Goal: Task Accomplishment & Management: Complete application form

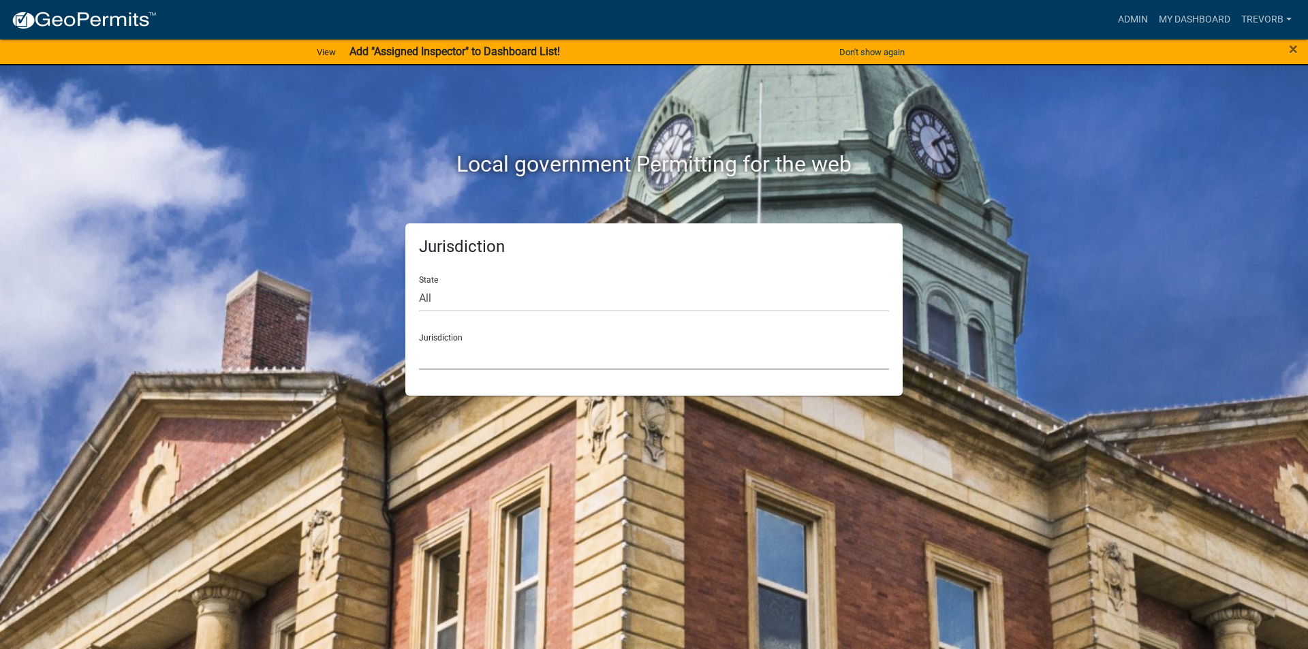
click at [503, 358] on select "[GEOGRAPHIC_DATA], [US_STATE] [GEOGRAPHIC_DATA], [US_STATE][PERSON_NAME][GEOGRA…" at bounding box center [654, 356] width 470 height 28
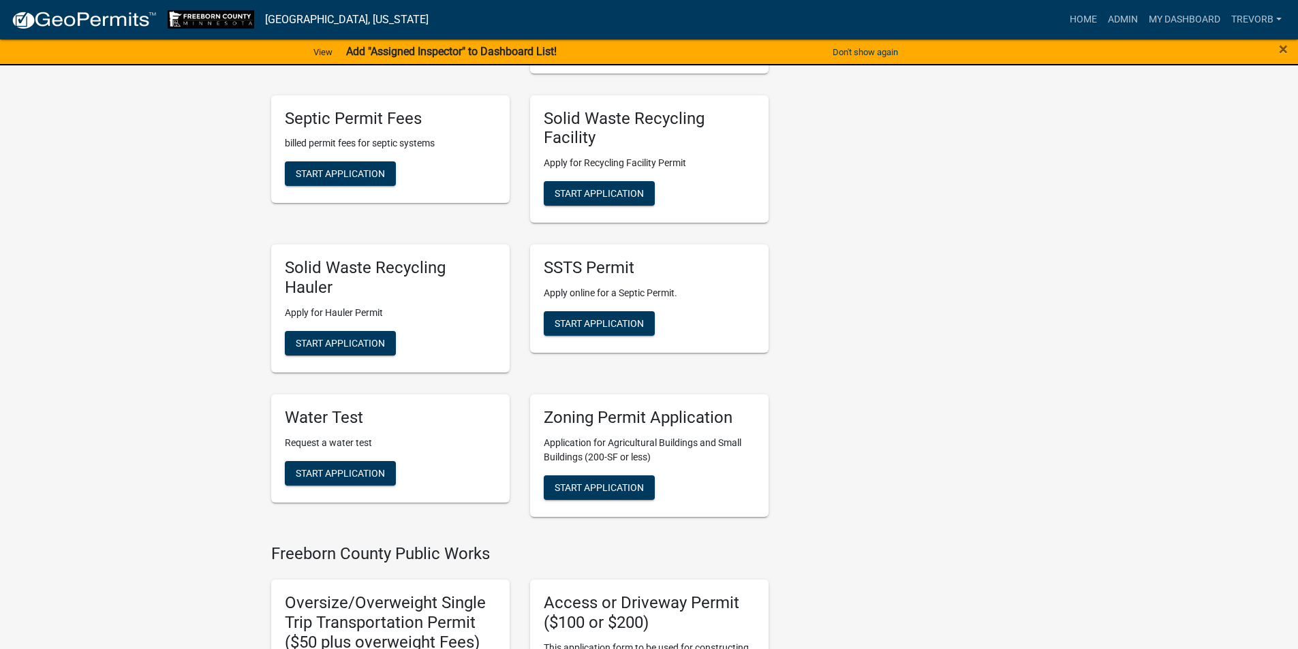
scroll to position [477, 0]
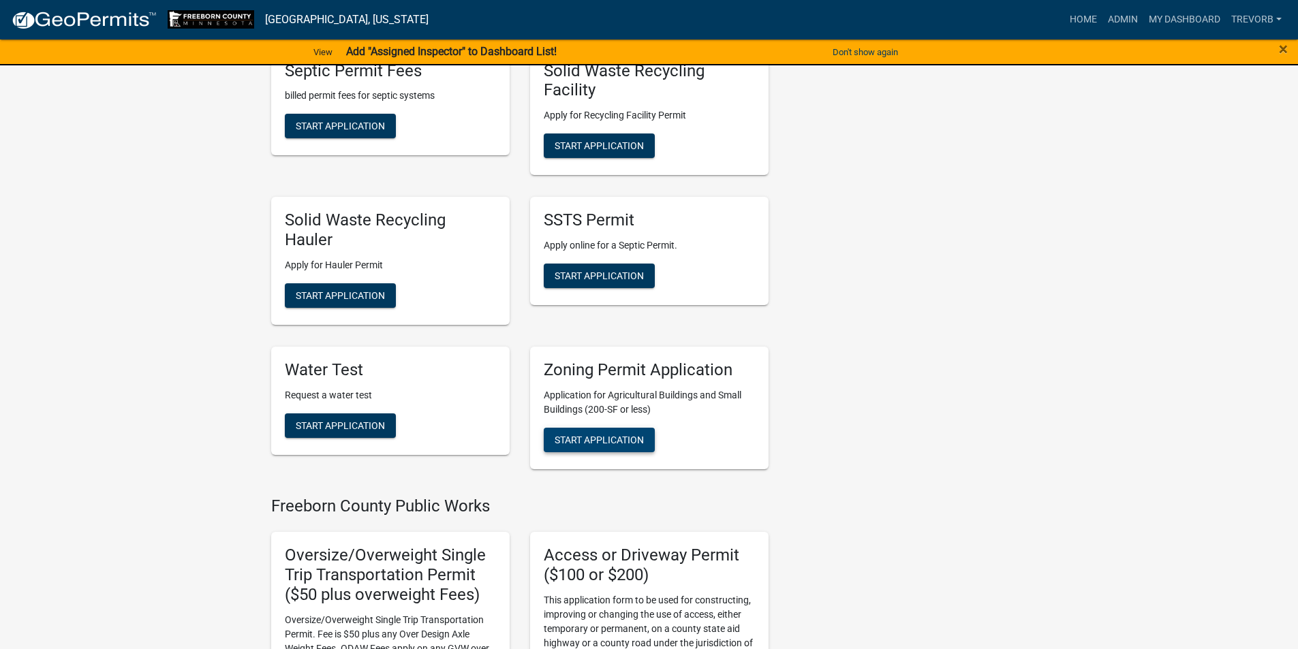
click at [597, 446] on button "Start Application" at bounding box center [599, 440] width 111 height 25
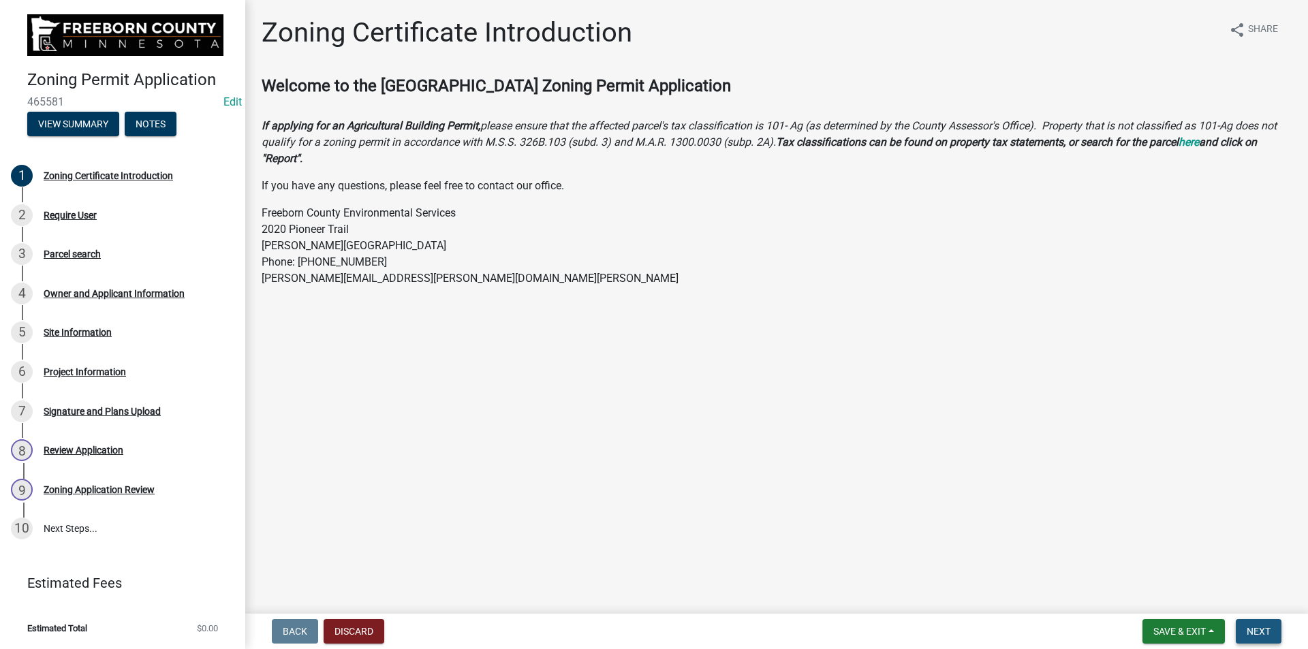
click at [1258, 627] on span "Next" at bounding box center [1259, 631] width 24 height 11
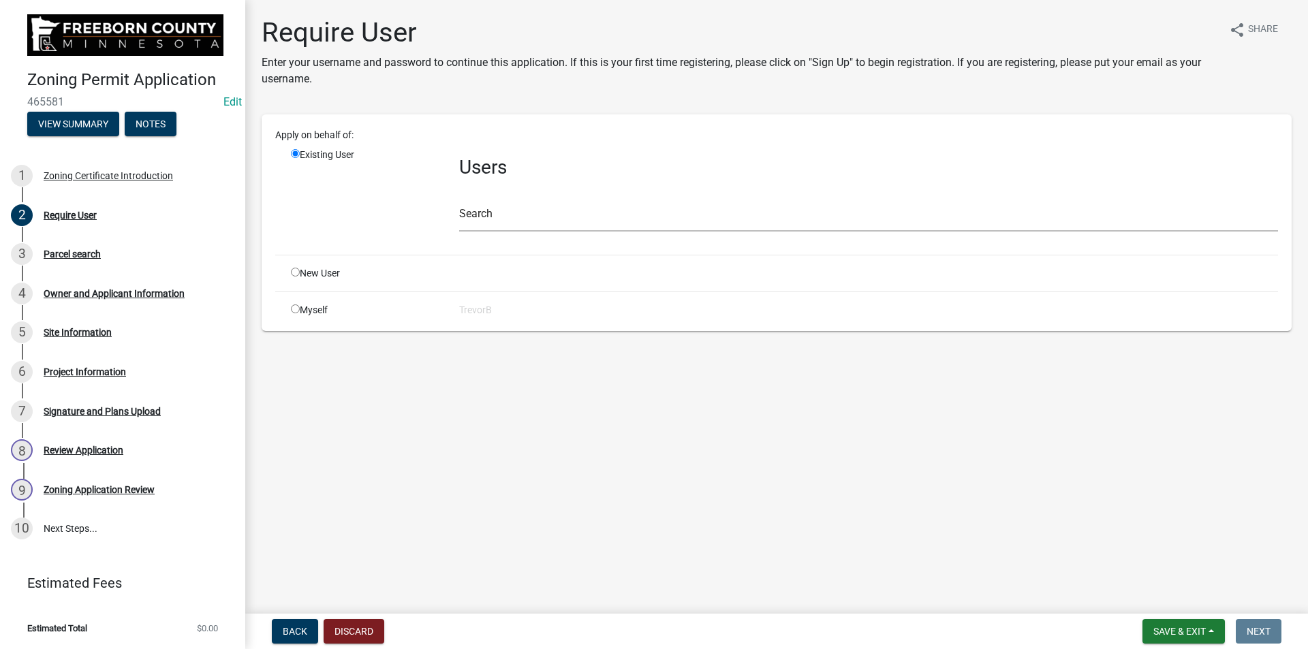
click at [294, 311] on input "radio" at bounding box center [295, 309] width 9 height 9
radio input "true"
radio input "false"
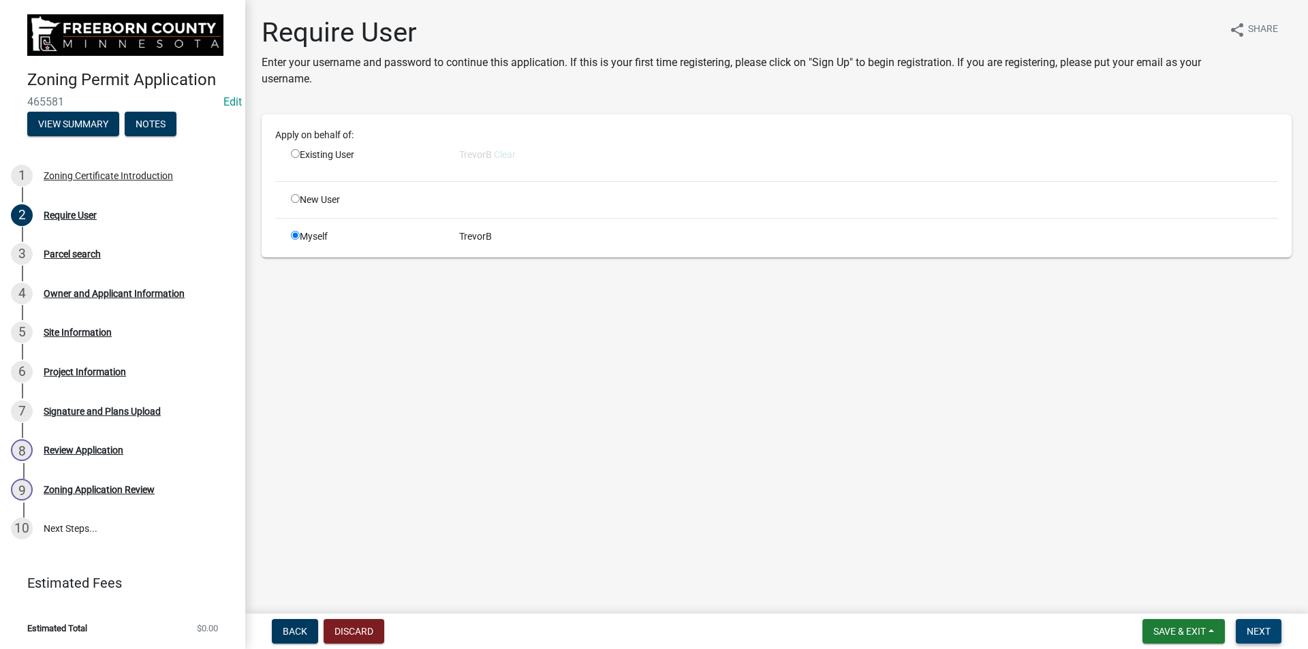
click at [1268, 629] on span "Next" at bounding box center [1259, 631] width 24 height 11
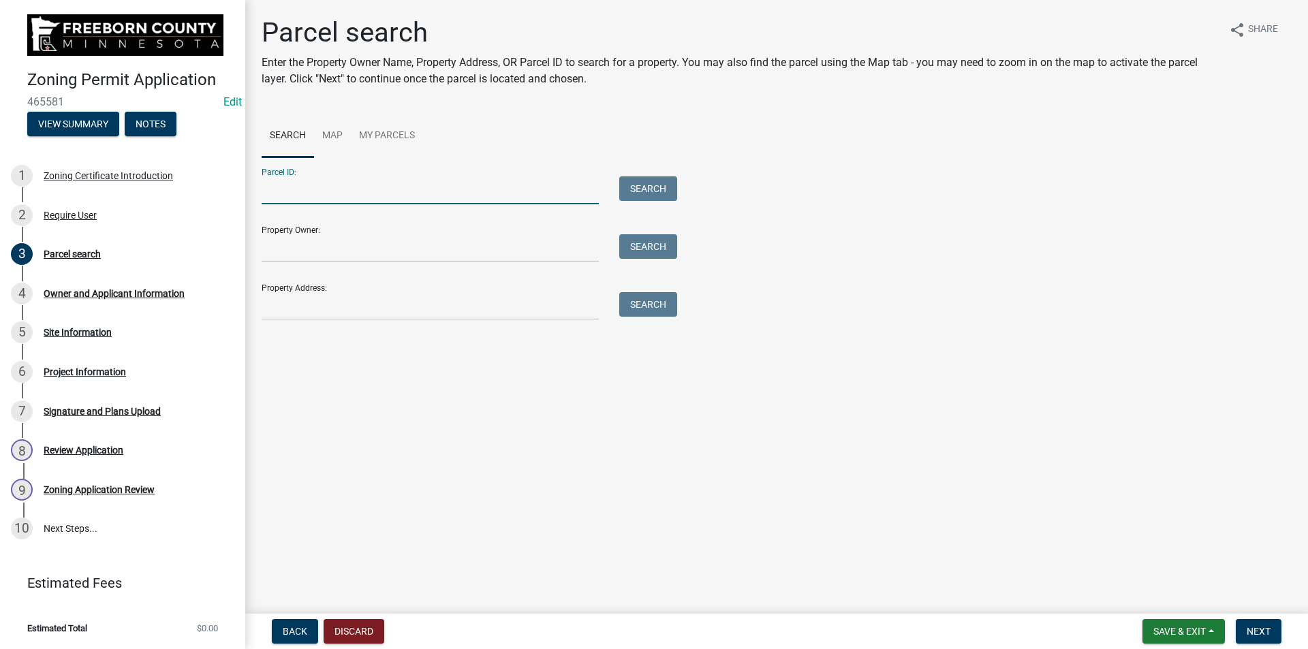
click at [412, 189] on input "Parcel ID:" at bounding box center [430, 190] width 337 height 28
click at [373, 253] on input "Property Owner:" at bounding box center [430, 248] width 337 height 28
click at [357, 193] on input "Parcel ID:" at bounding box center [430, 190] width 337 height 28
type input "100260052"
click at [640, 185] on button "Search" at bounding box center [648, 188] width 58 height 25
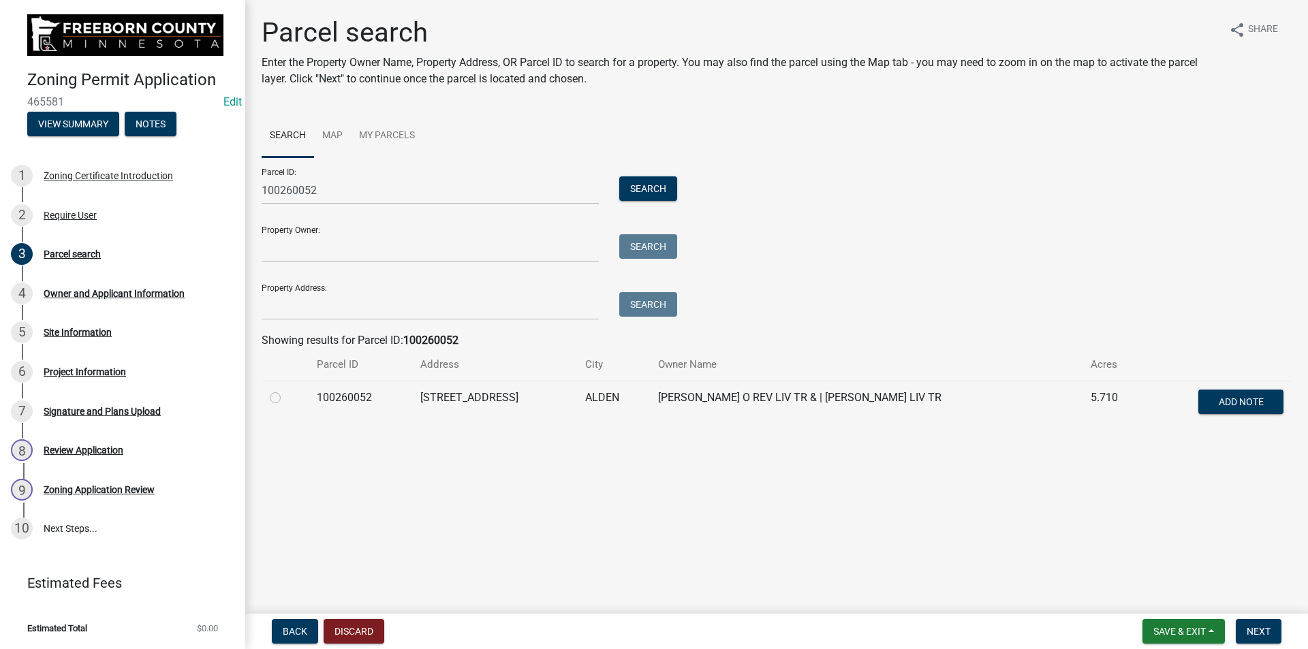
click at [286, 390] on label at bounding box center [286, 390] width 0 height 0
click at [286, 397] on input "radio" at bounding box center [290, 394] width 9 height 9
radio input "true"
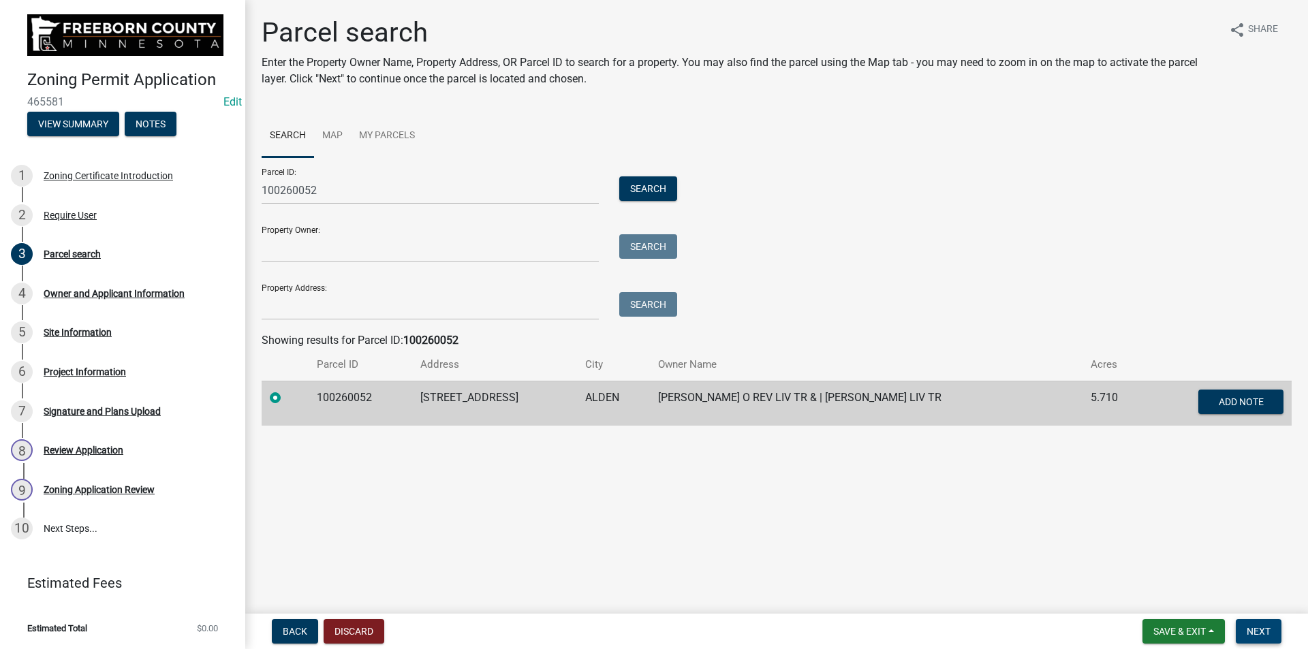
click at [1258, 636] on span "Next" at bounding box center [1259, 631] width 24 height 11
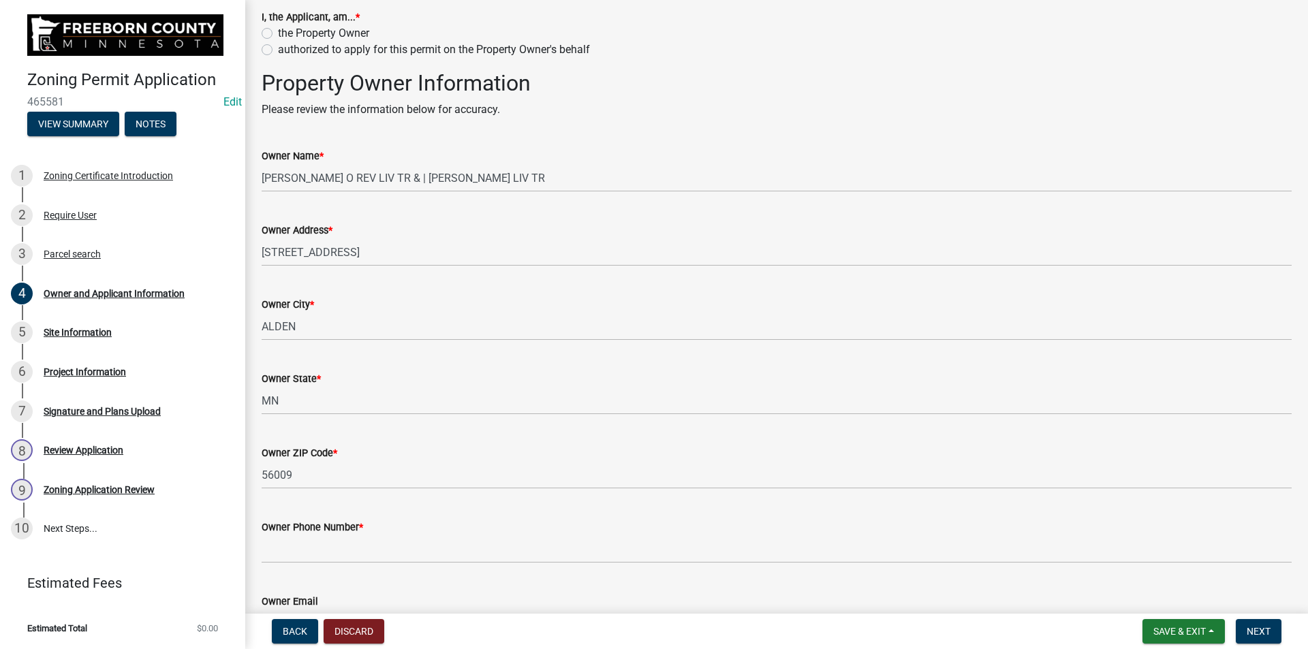
scroll to position [204, 0]
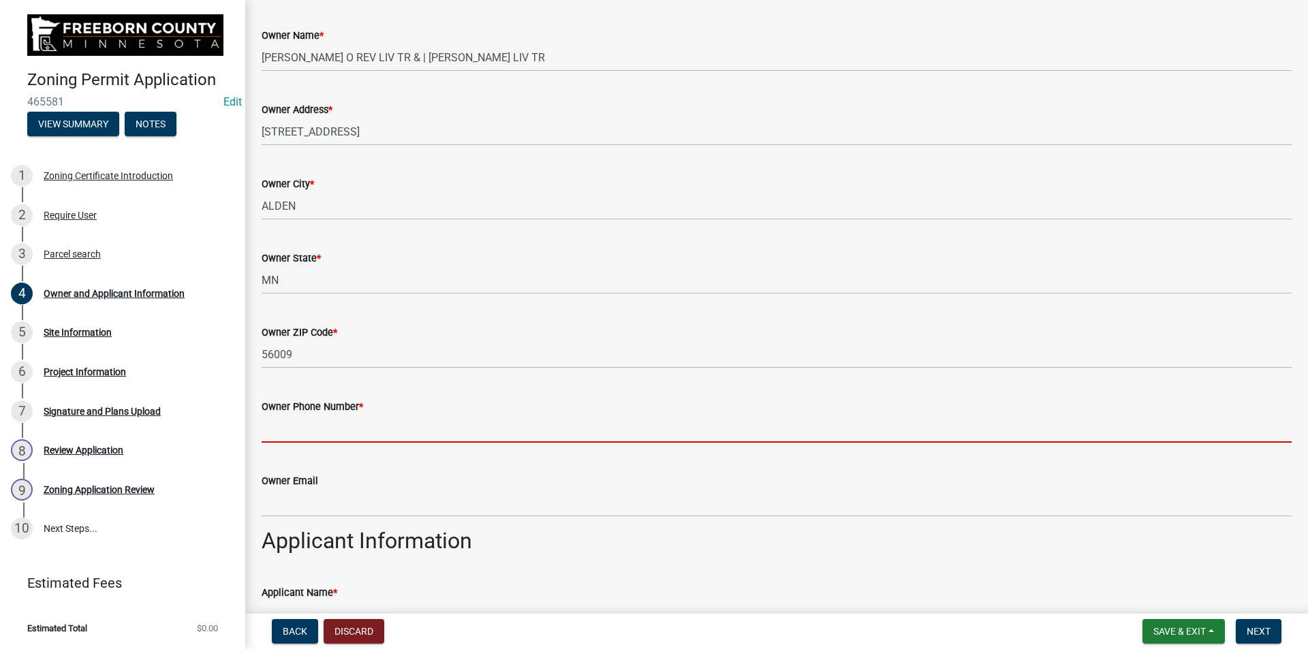
click at [527, 431] on input "Owner Phone Number *" at bounding box center [777, 429] width 1030 height 28
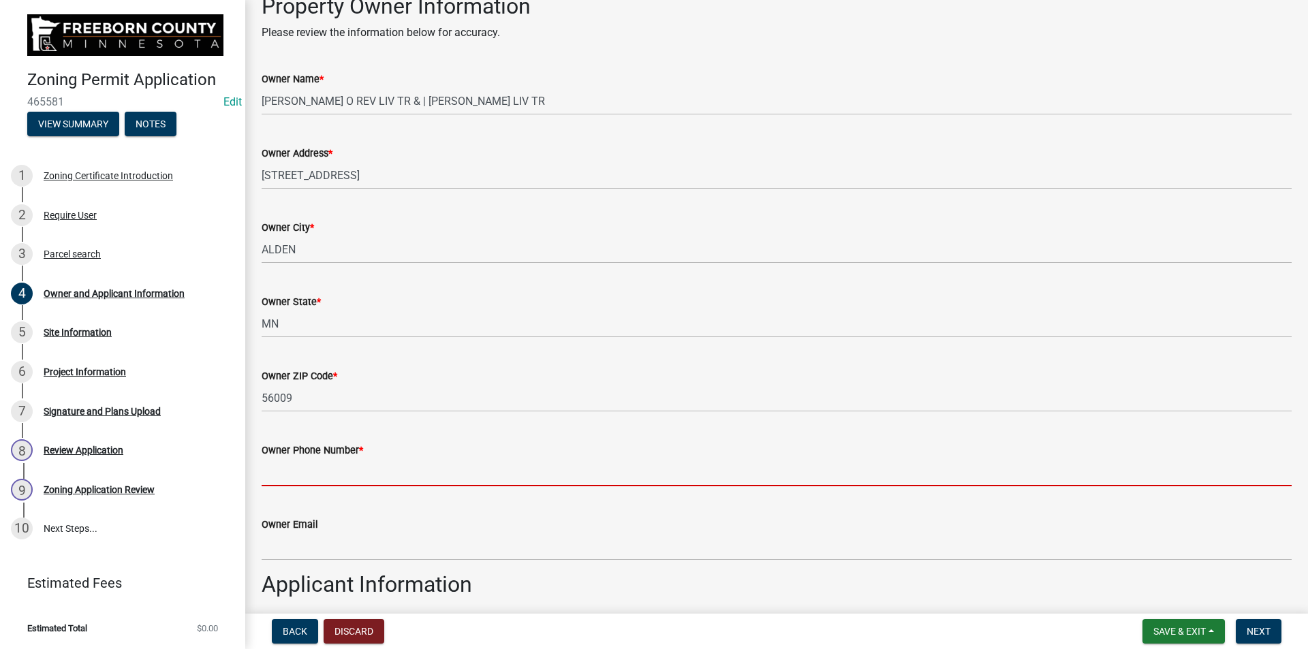
scroll to position [0, 0]
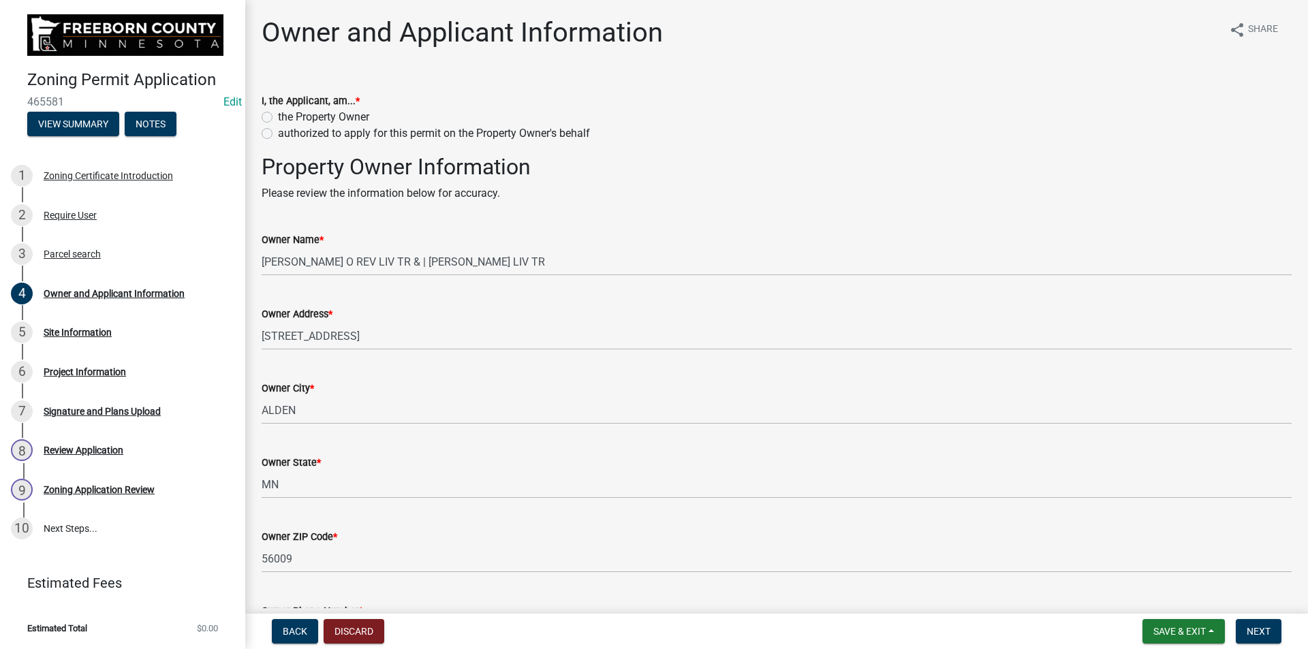
click at [278, 134] on label "authorized to apply for this permit on the Property Owner's behalf" at bounding box center [434, 133] width 312 height 16
click at [278, 134] on input "authorized to apply for this permit on the Property Owner's behalf" at bounding box center [282, 129] width 9 height 9
radio input "true"
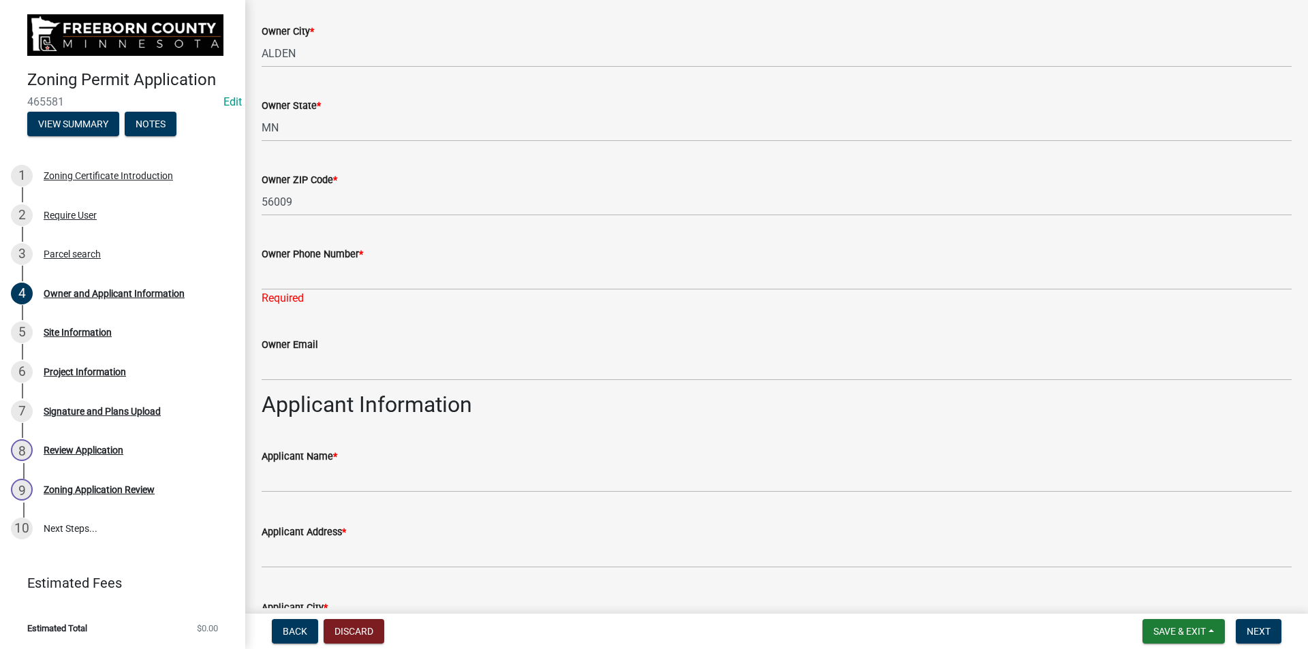
scroll to position [477, 0]
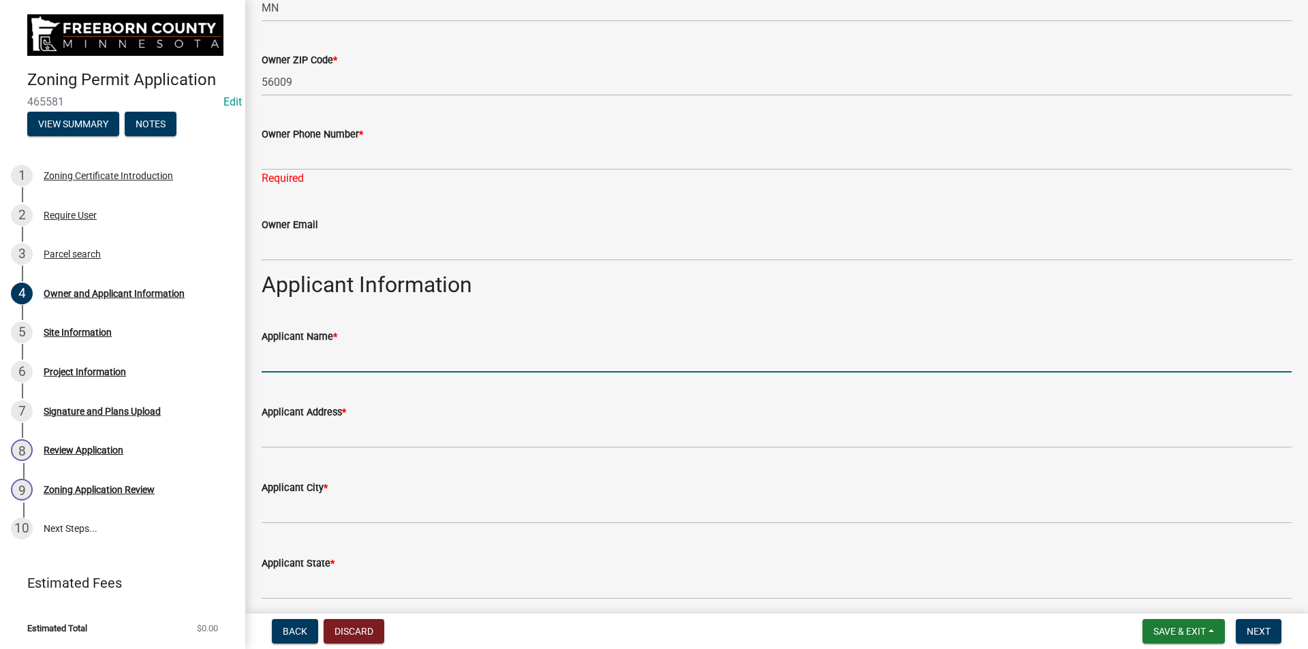
click at [528, 362] on input "Applicant Name *" at bounding box center [777, 359] width 1030 height 28
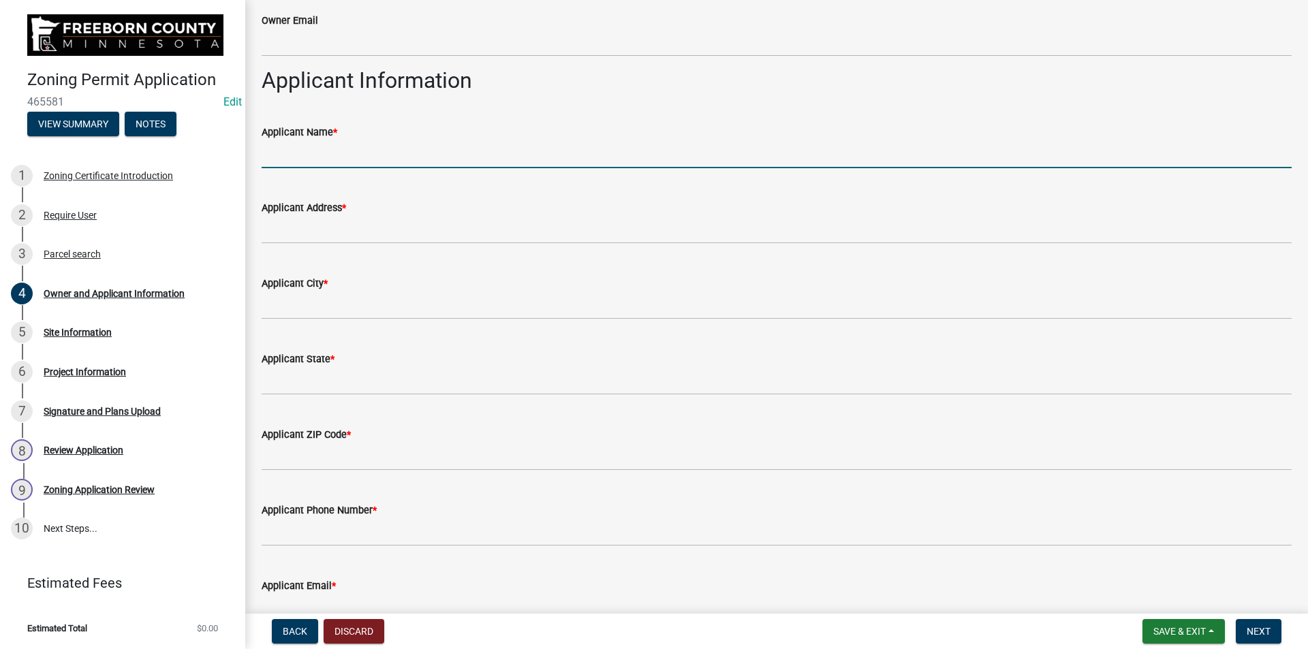
scroll to position [545, 0]
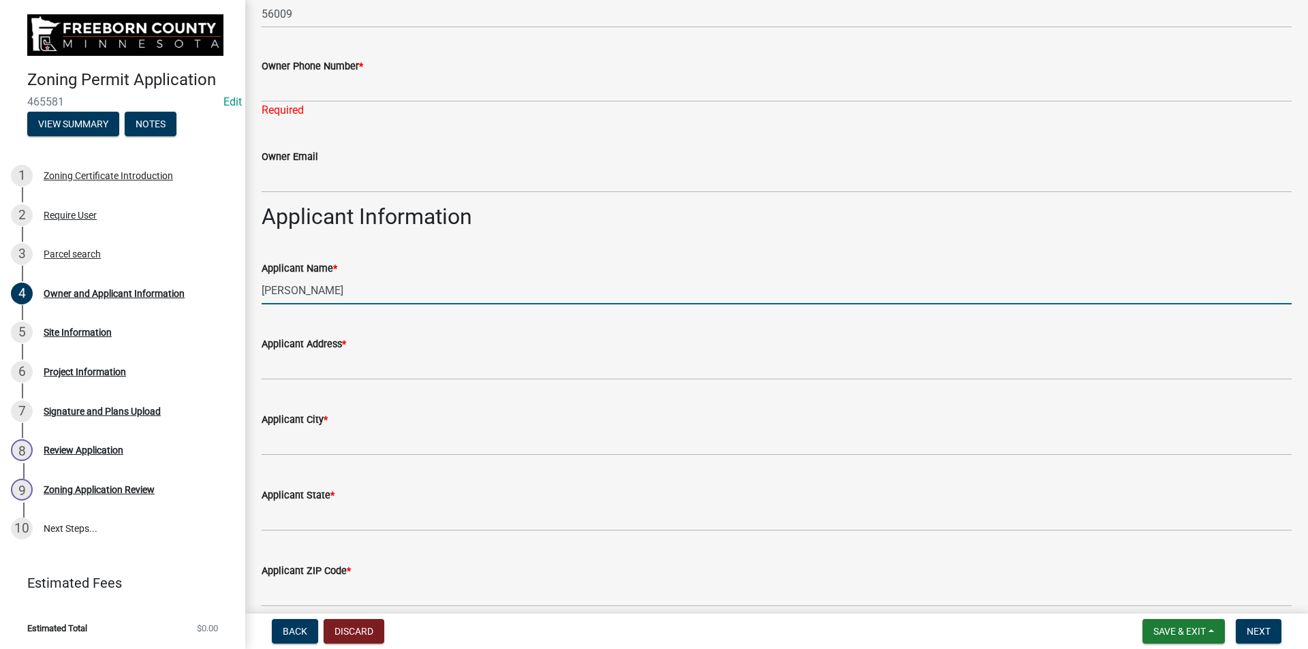
type input "[PERSON_NAME]"
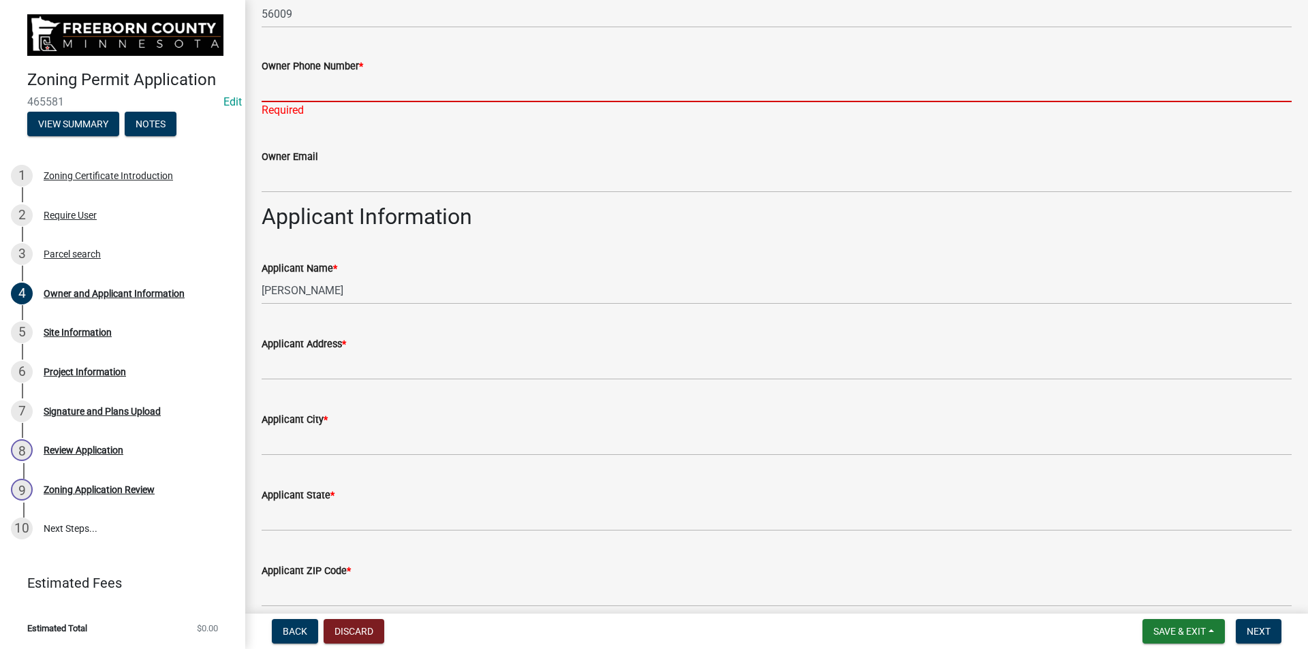
click at [411, 93] on input "Owner Phone Number *" at bounding box center [777, 88] width 1030 height 28
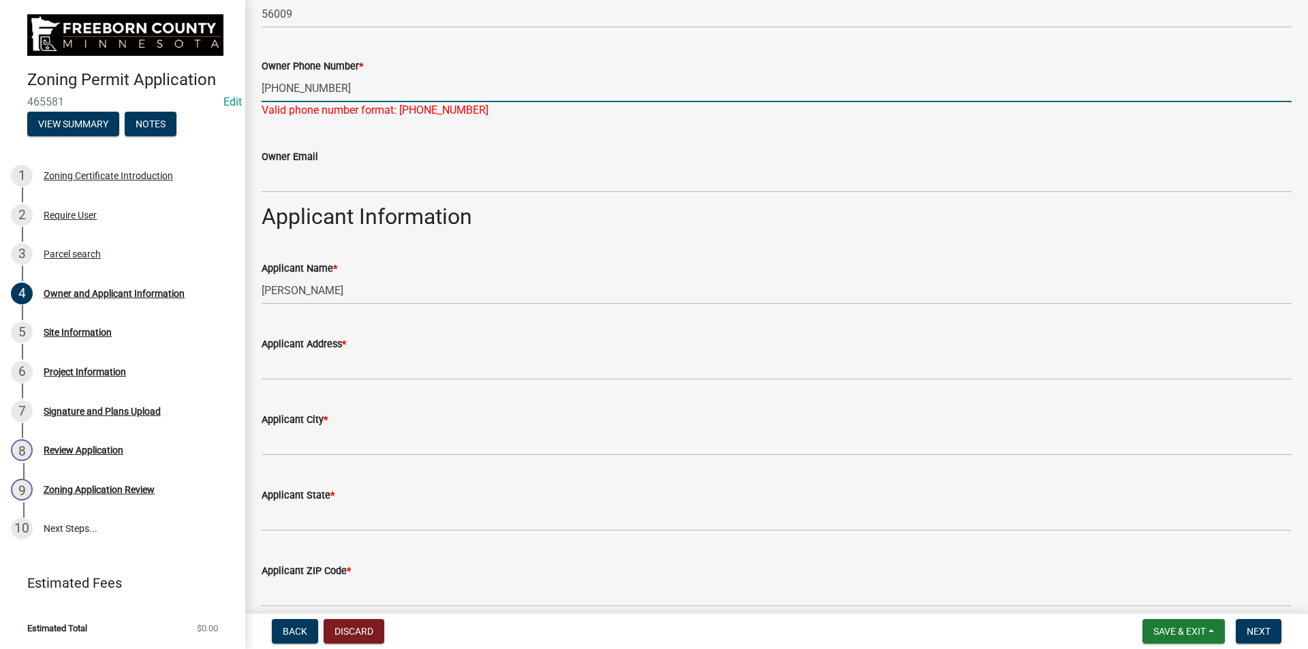
type input "[PHONE_NUMBER]"
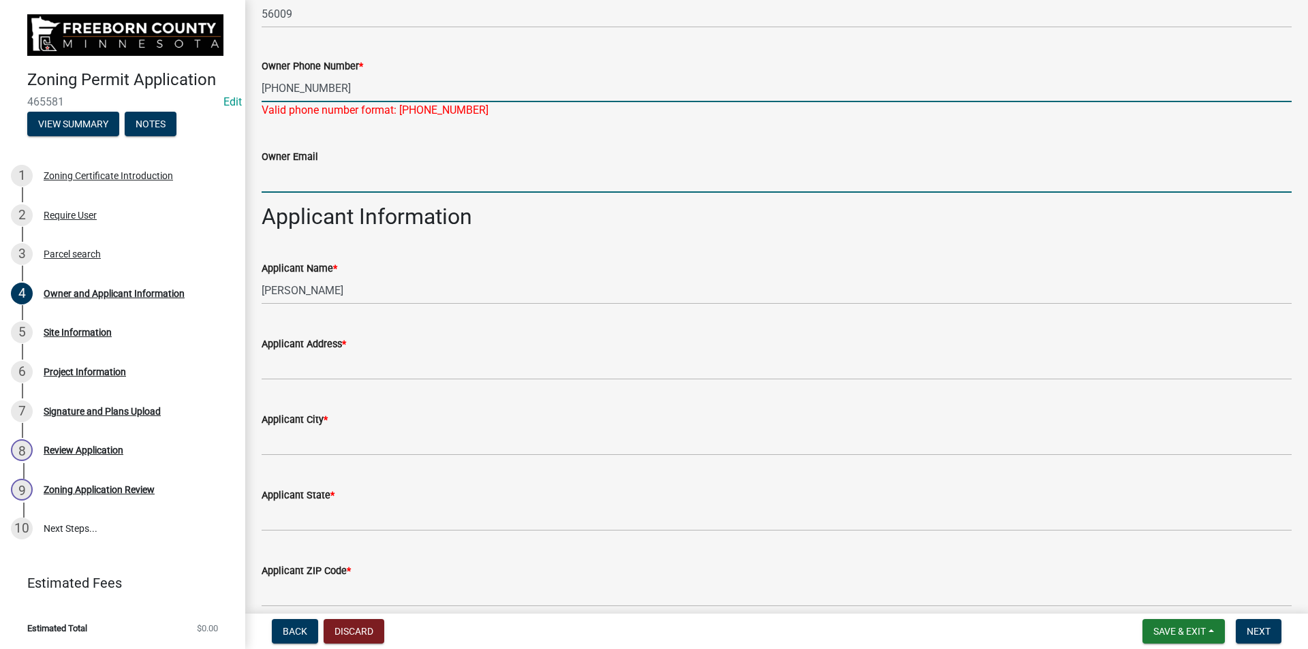
click at [366, 177] on wm-data-entity-input "Owner Email" at bounding box center [777, 166] width 1030 height 74
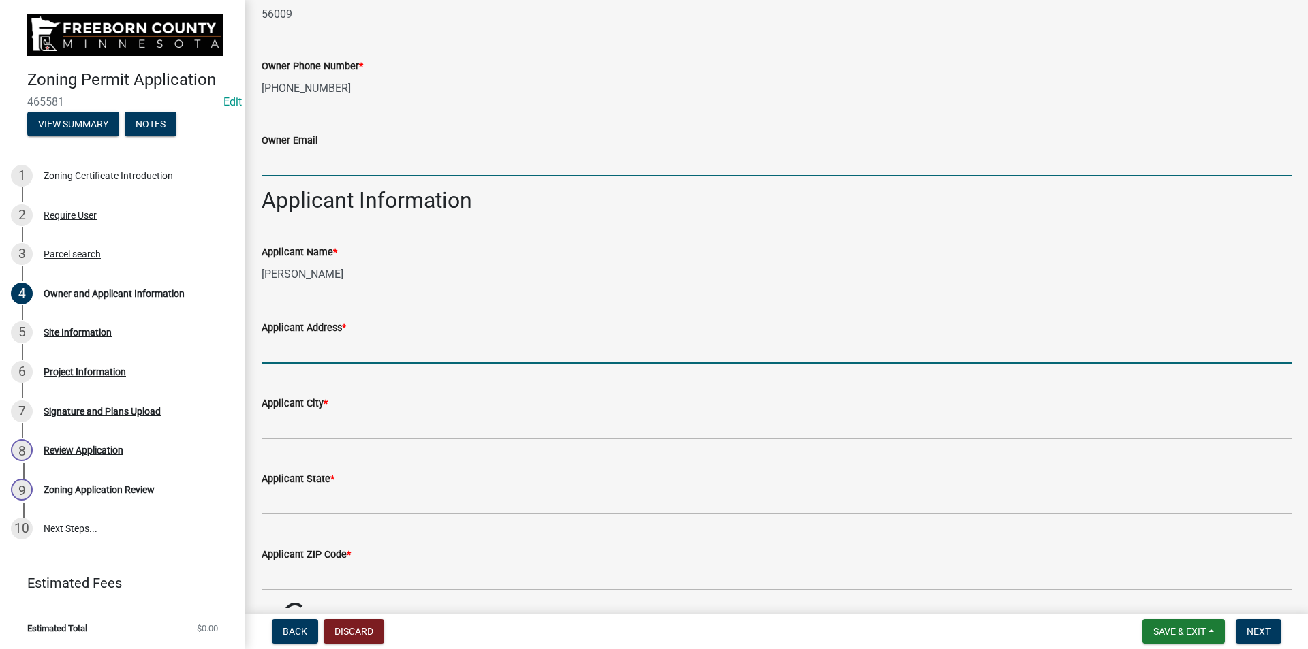
click at [369, 348] on input "Applicant Address *" at bounding box center [777, 350] width 1030 height 28
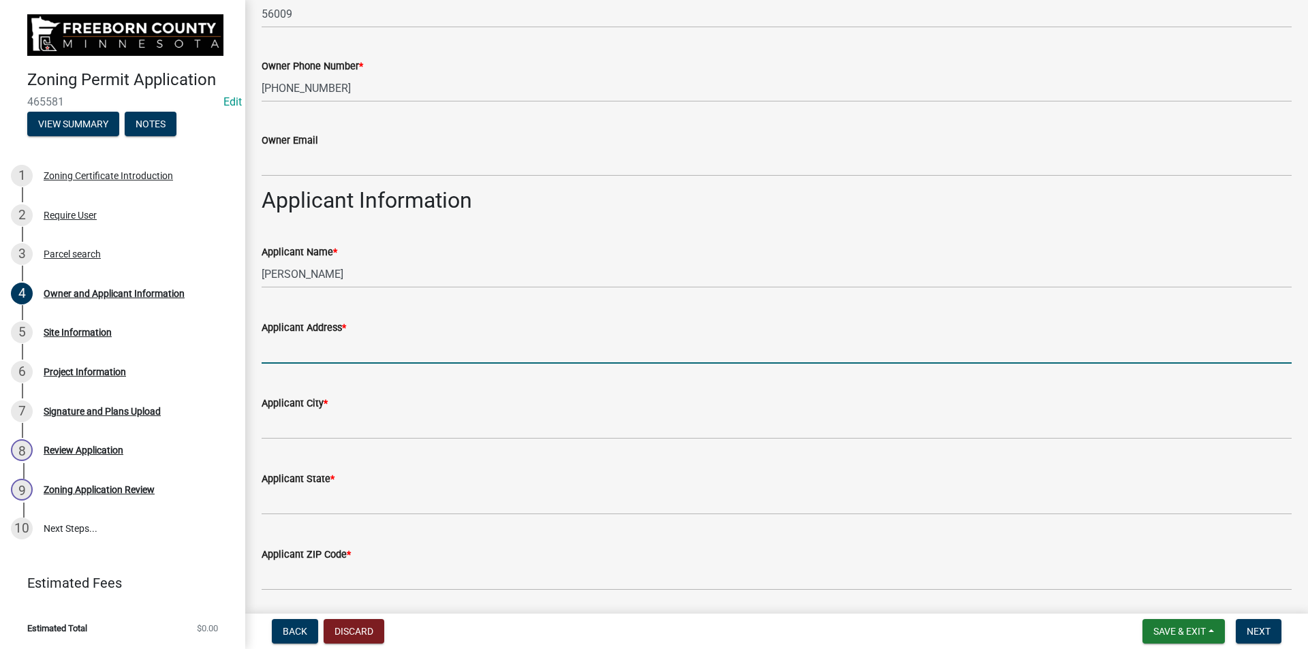
click at [372, 352] on input "Applicant Address *" at bounding box center [777, 350] width 1030 height 28
type input "[STREET_ADDRESS]"
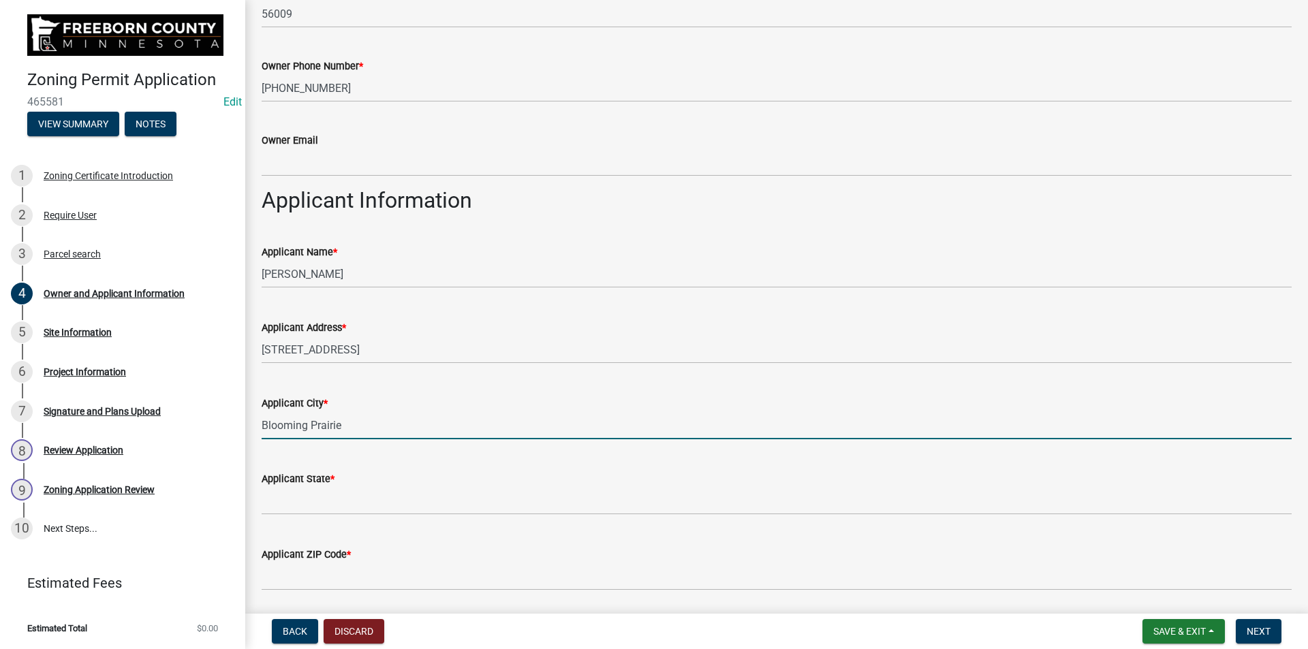
type input "Blooming Prairie"
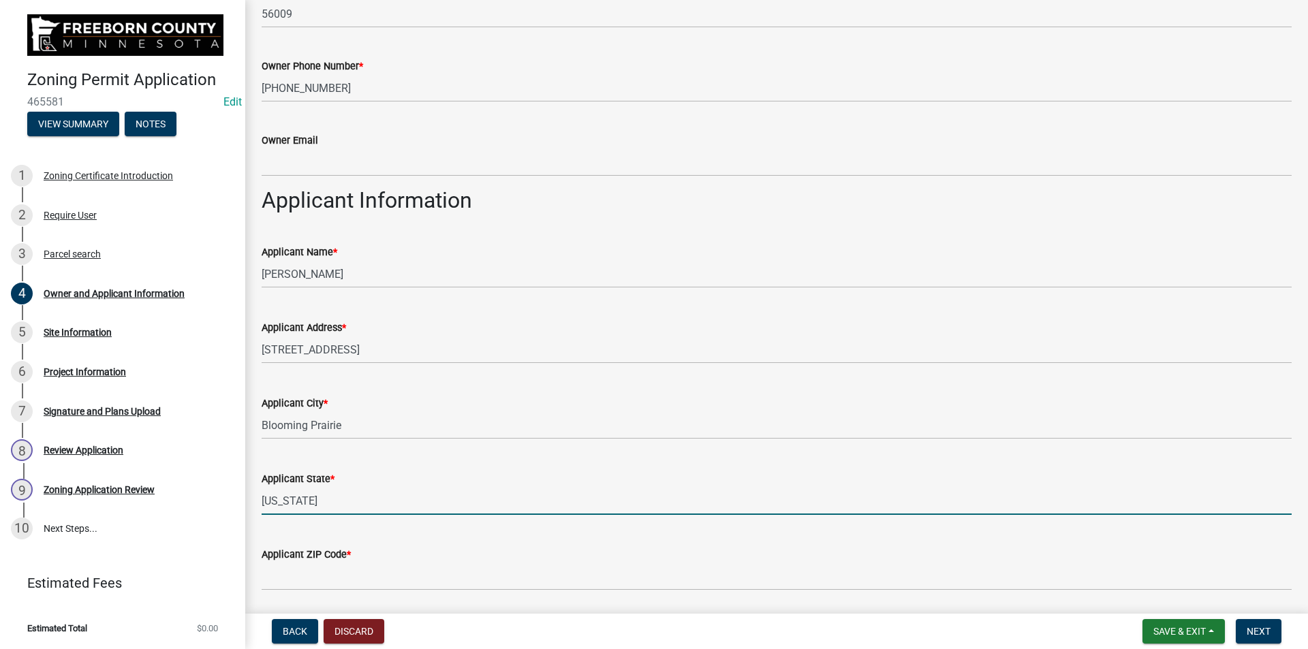
type input "[US_STATE]"
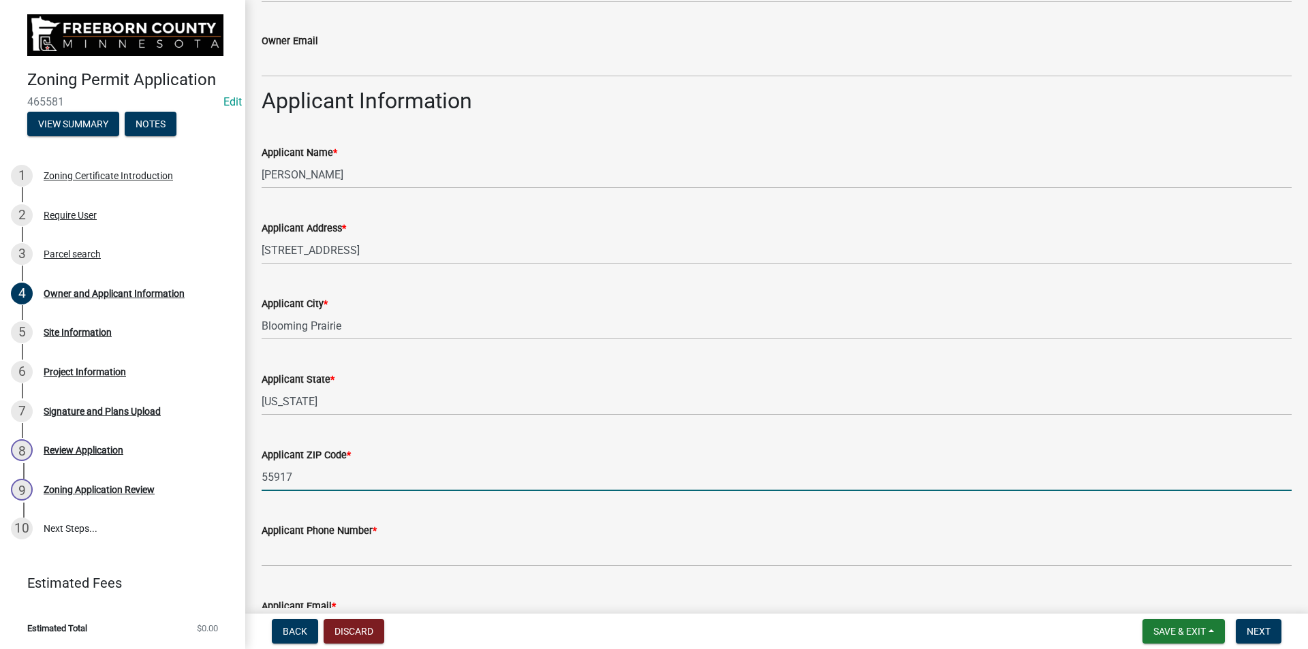
scroll to position [771, 0]
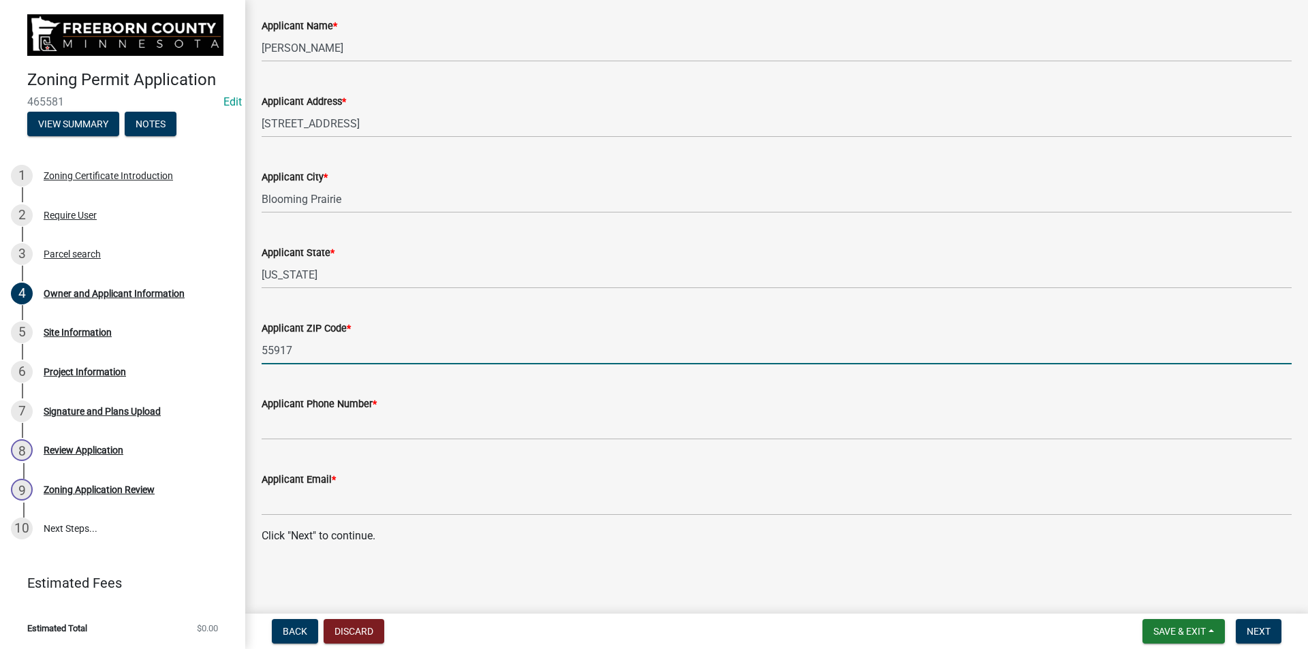
type input "55917"
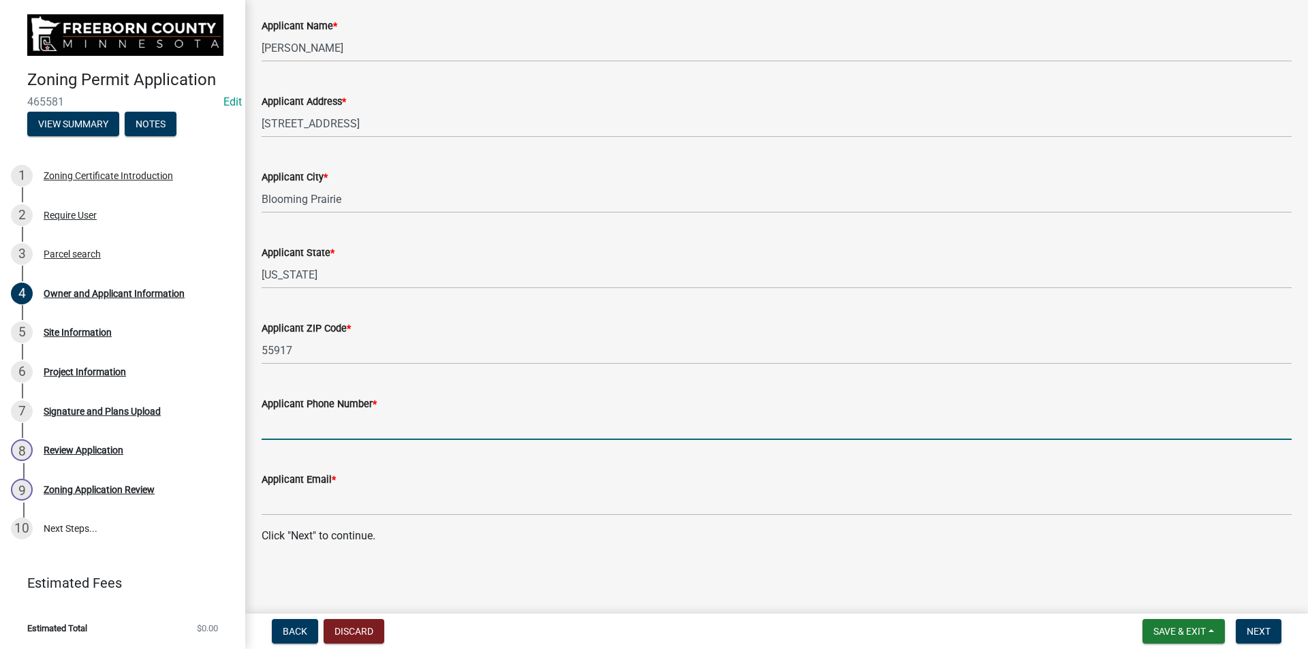
click at [361, 428] on input "Applicant Phone Number *" at bounding box center [777, 426] width 1030 height 28
click at [283, 421] on input "6412203172" at bounding box center [777, 426] width 1030 height 28
type input "[PHONE_NUMBER]"
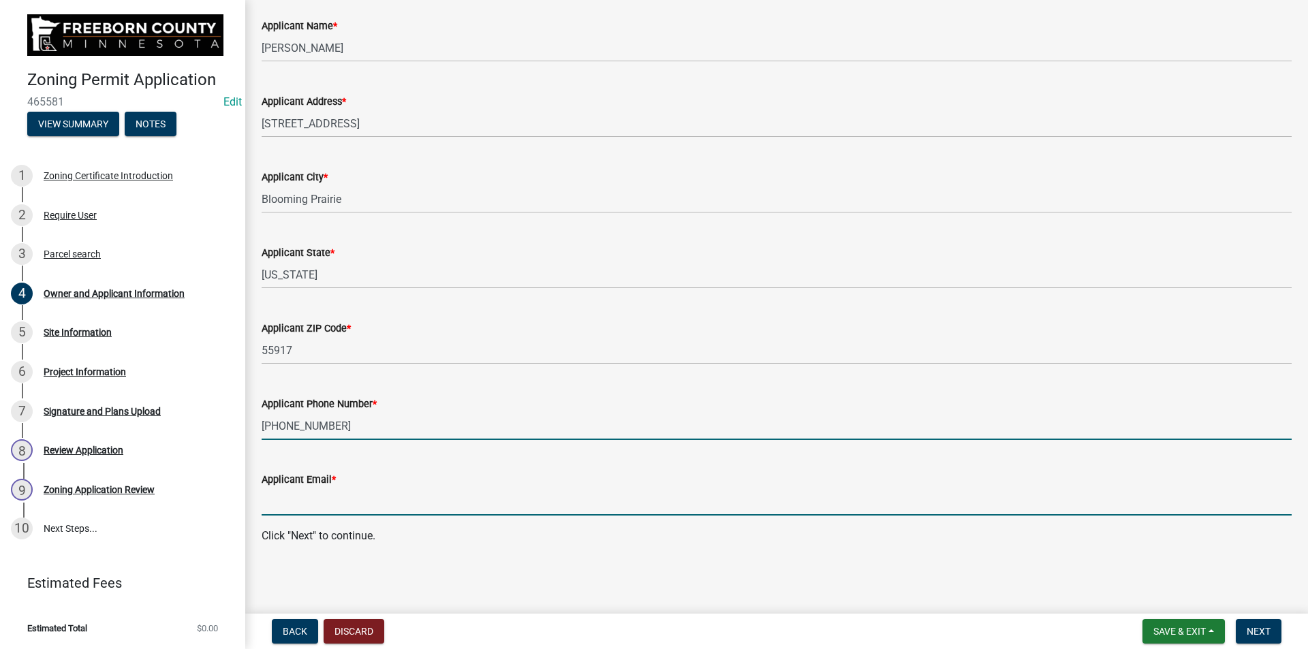
click at [328, 501] on input "Applicant Email *" at bounding box center [777, 502] width 1030 height 28
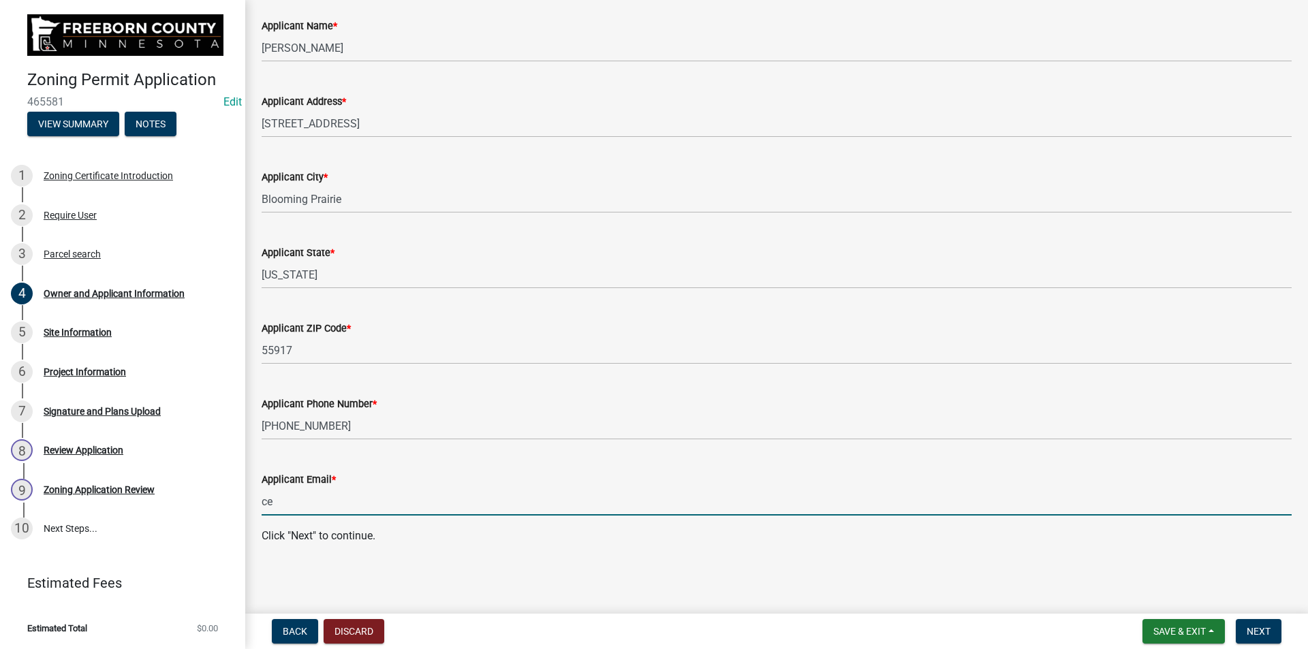
type input "c"
type input "[EMAIL_ADDRESS][DOMAIN_NAME]"
click at [268, 503] on input "[EMAIL_ADDRESS][DOMAIN_NAME]" at bounding box center [777, 502] width 1030 height 28
click at [428, 499] on input "[EMAIL_ADDRESS][DOMAIN_NAME]" at bounding box center [777, 502] width 1030 height 28
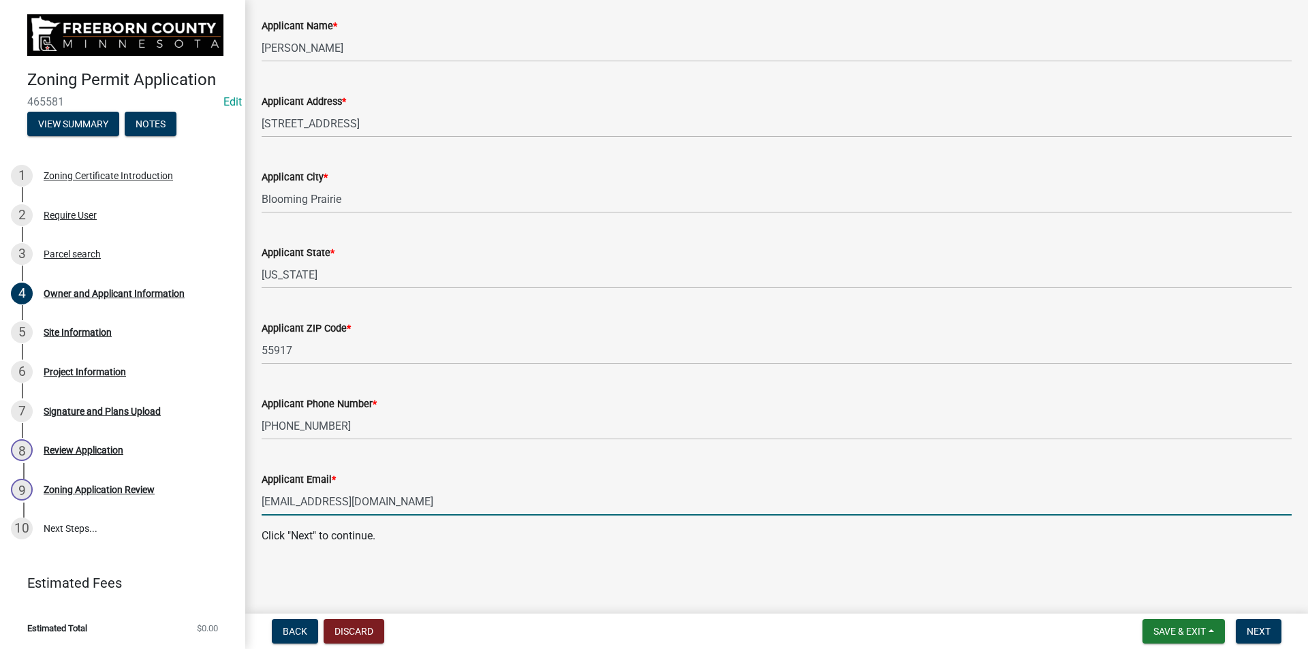
drag, startPoint x: 399, startPoint y: 507, endPoint x: 264, endPoint y: 509, distance: 135.6
click at [264, 509] on input "[EMAIL_ADDRESS][DOMAIN_NAME]" at bounding box center [777, 502] width 1030 height 28
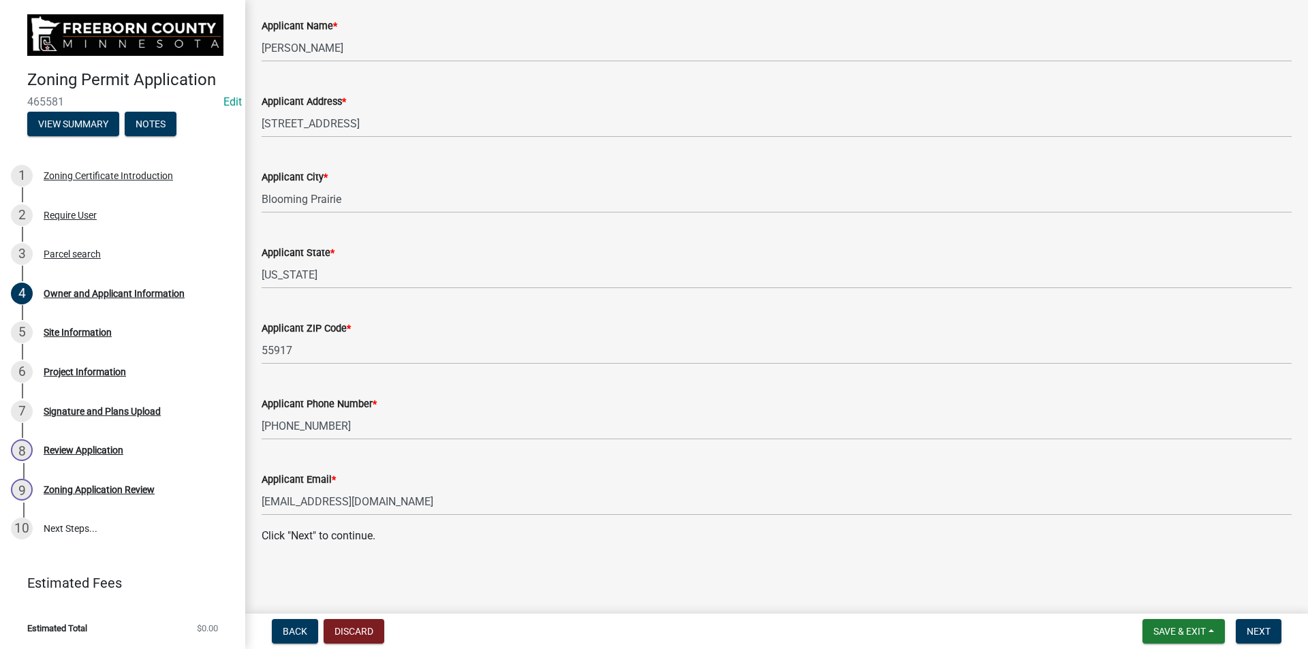
click at [526, 531] on p "Click "Next" to continue." at bounding box center [777, 536] width 1030 height 16
click at [460, 517] on wm-data-entity-input "Applicant Email * [EMAIL_ADDRESS][DOMAIN_NAME]" at bounding box center [777, 490] width 1030 height 76
click at [1260, 631] on span "Next" at bounding box center [1259, 631] width 24 height 11
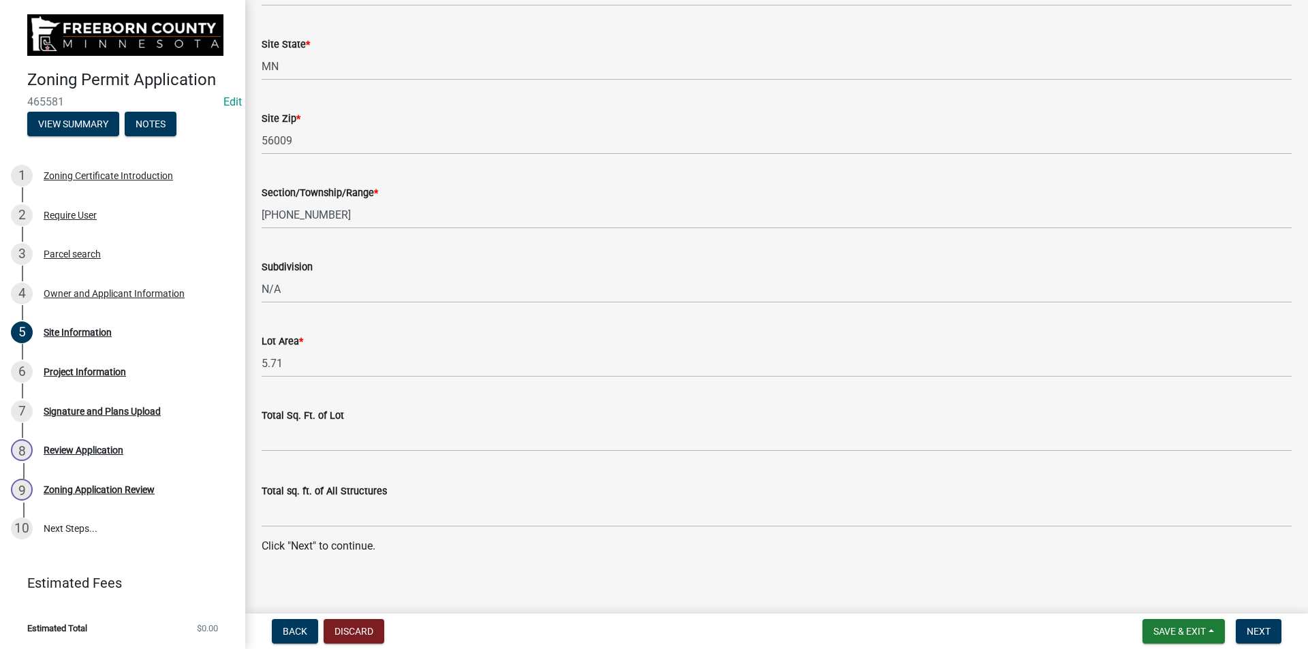
scroll to position [351, 0]
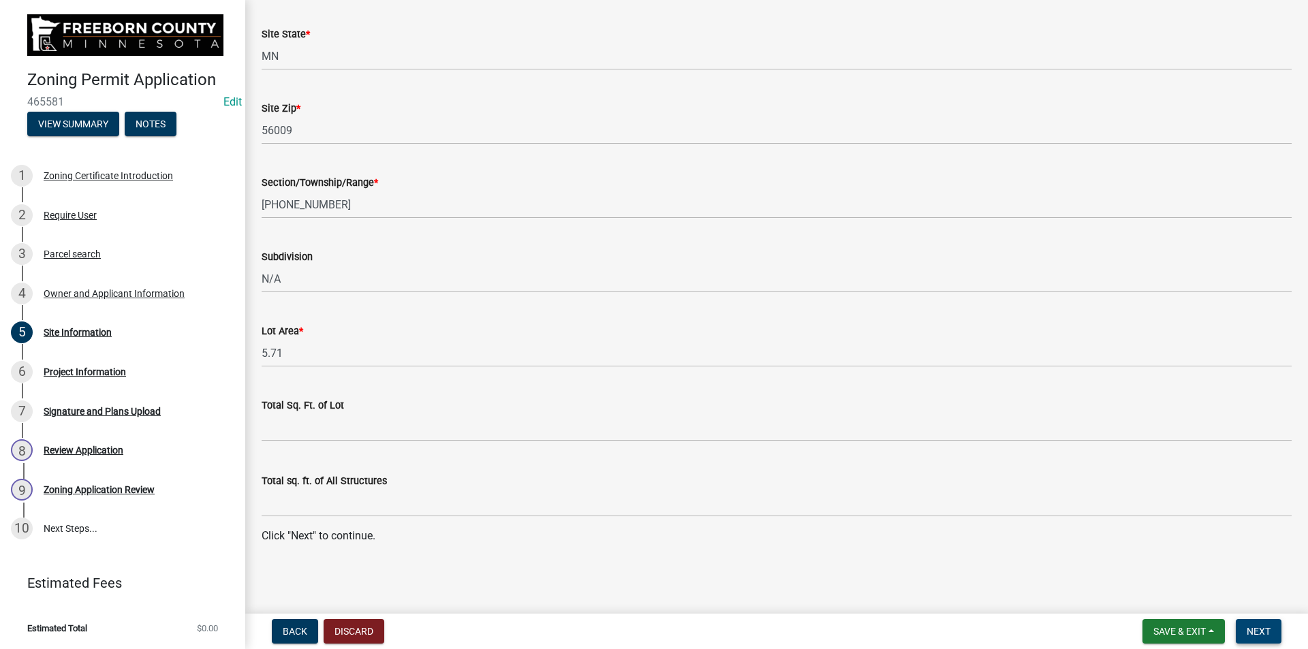
click at [1270, 641] on button "Next" at bounding box center [1259, 631] width 46 height 25
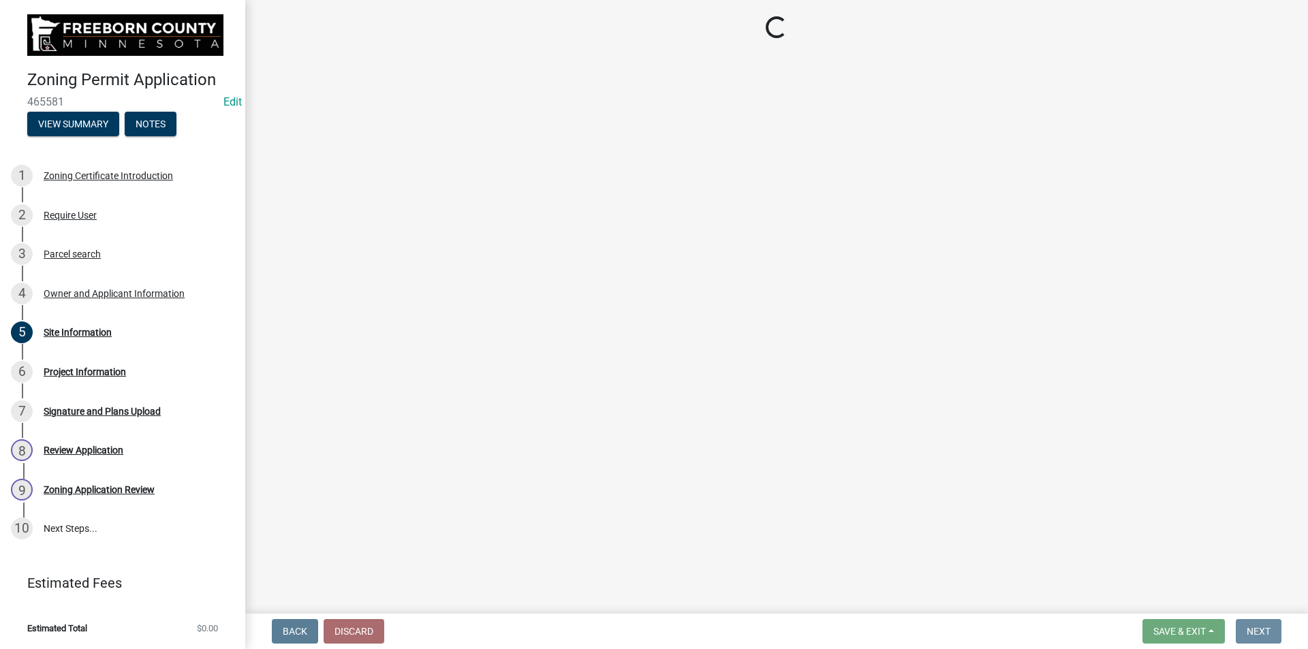
scroll to position [0, 0]
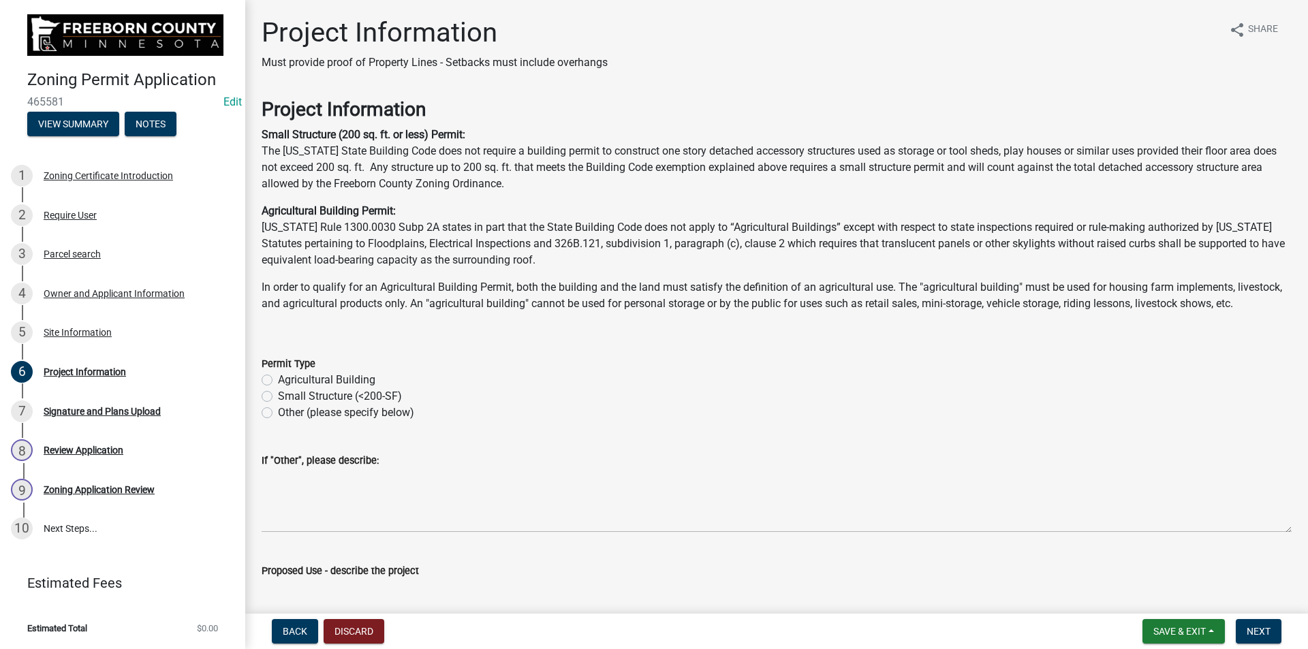
click at [278, 388] on label "Agricultural Building" at bounding box center [326, 380] width 97 height 16
click at [278, 381] on input "Agricultural Building" at bounding box center [282, 376] width 9 height 9
radio input "true"
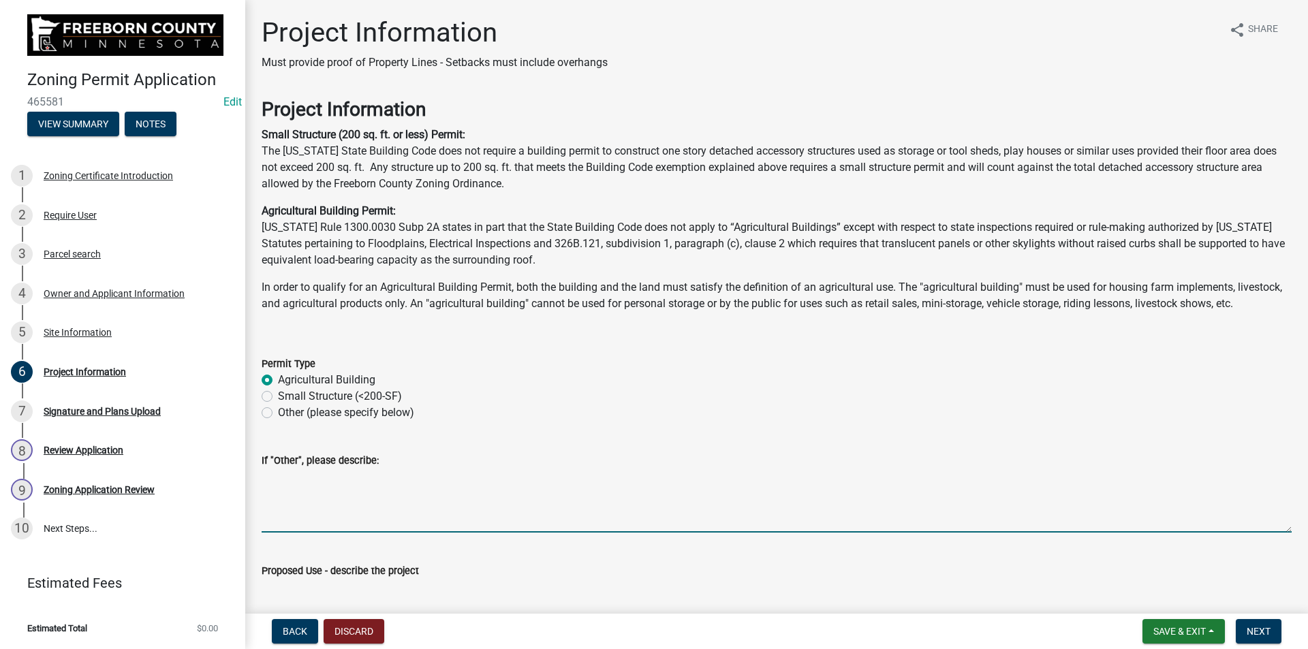
click at [363, 533] on textarea "If "Other", please describe:" at bounding box center [777, 501] width 1030 height 64
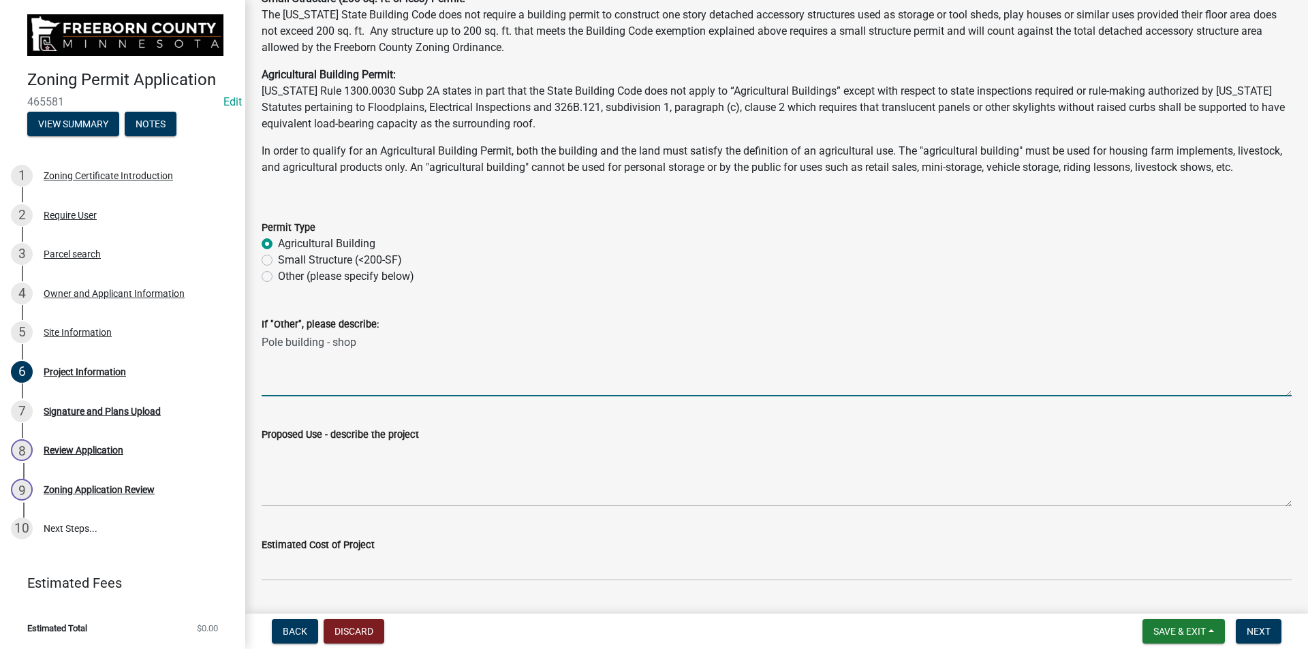
type textarea "Pole building - shop"
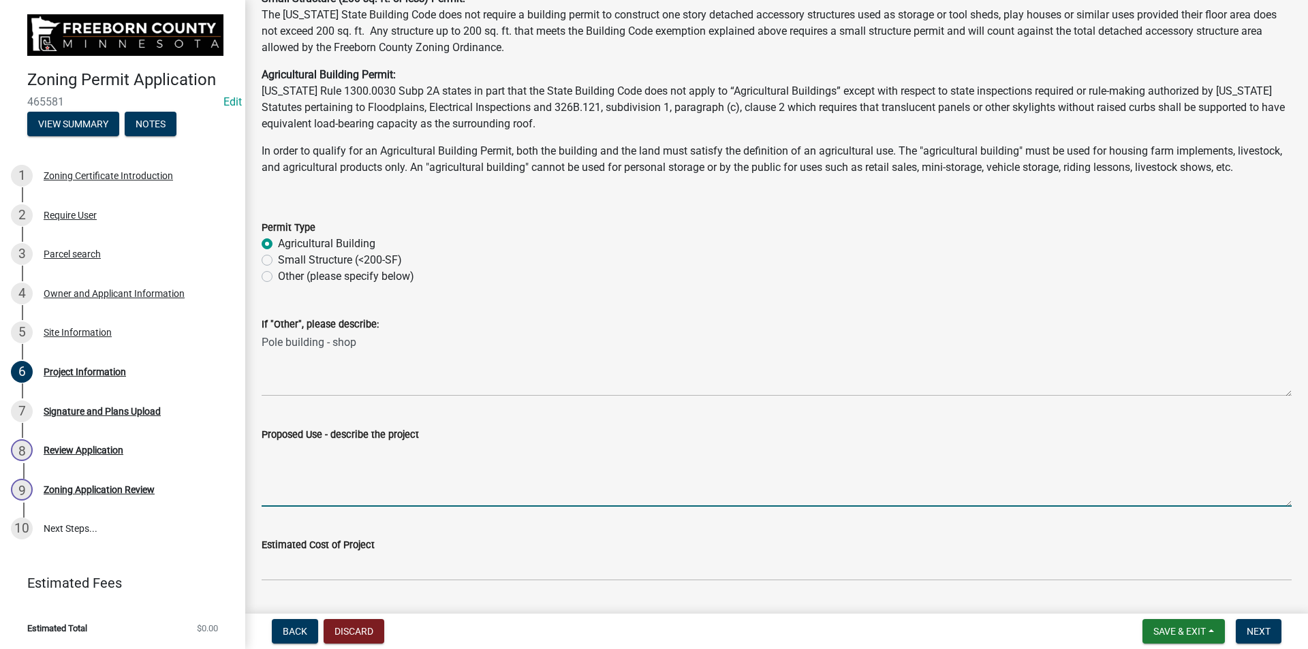
click at [396, 505] on textarea "Proposed Use - describe the project" at bounding box center [777, 475] width 1030 height 64
type textarea "Machinery storage"
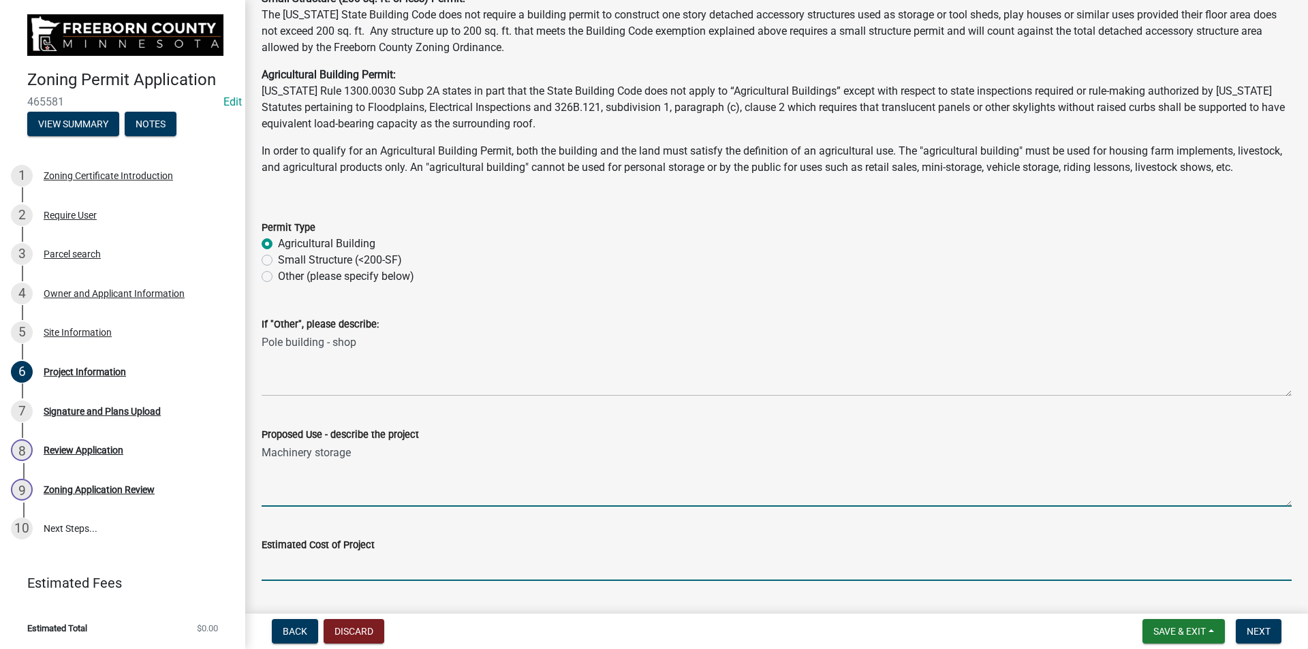
click at [290, 575] on input "text" at bounding box center [777, 567] width 1030 height 28
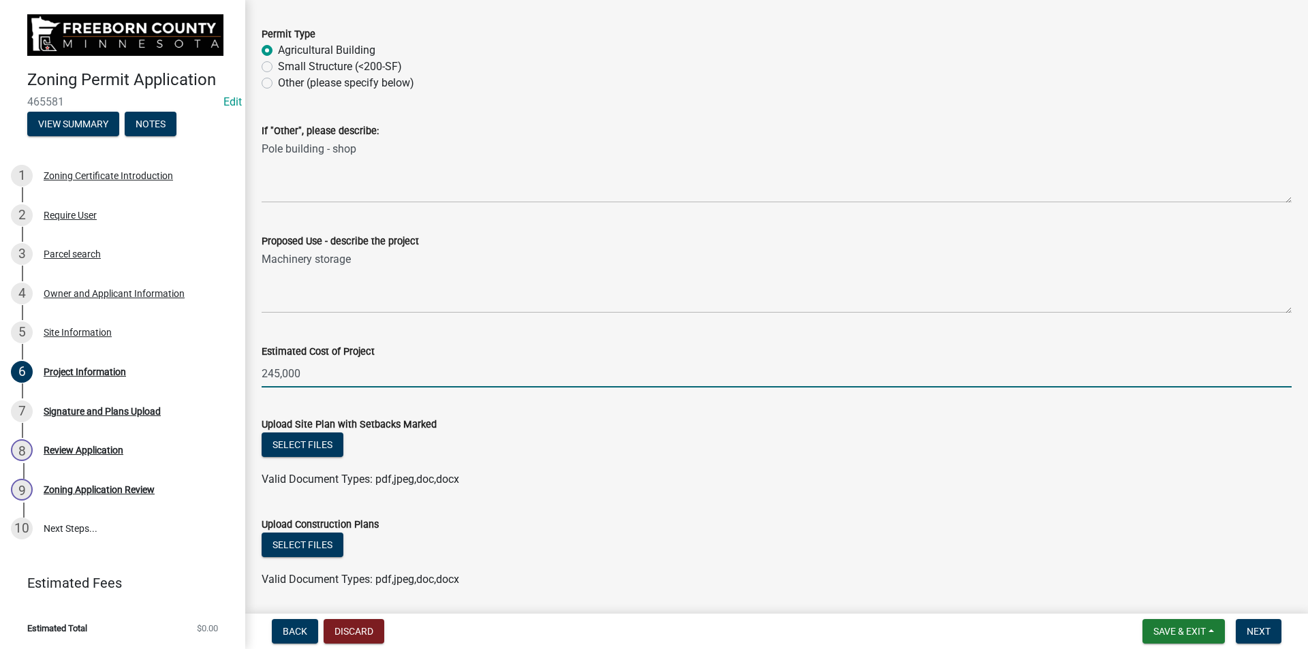
scroll to position [409, 0]
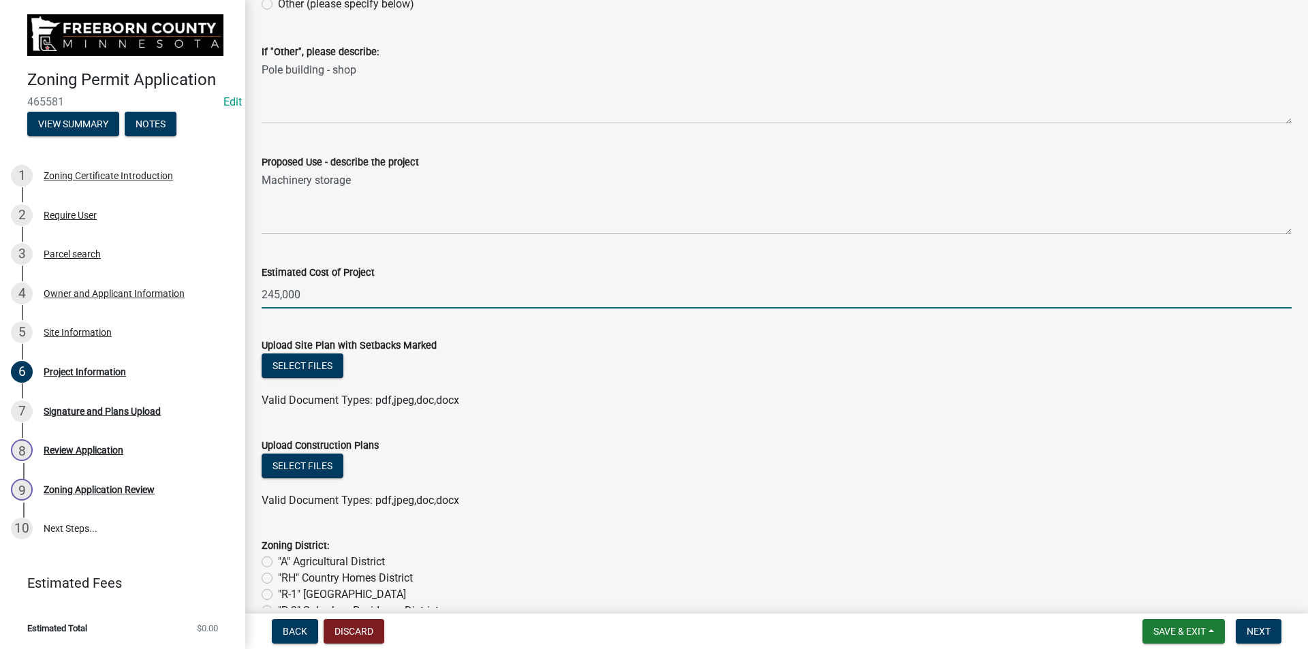
type input "245000"
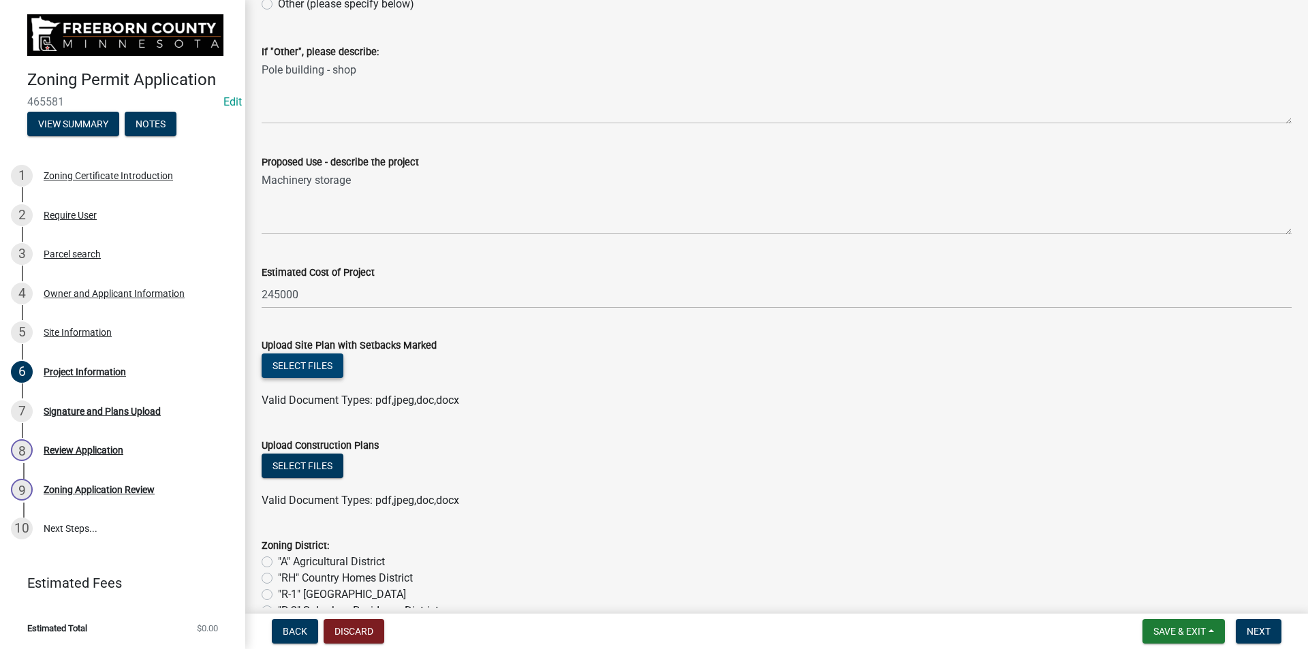
click at [321, 378] on button "Select files" at bounding box center [303, 366] width 82 height 25
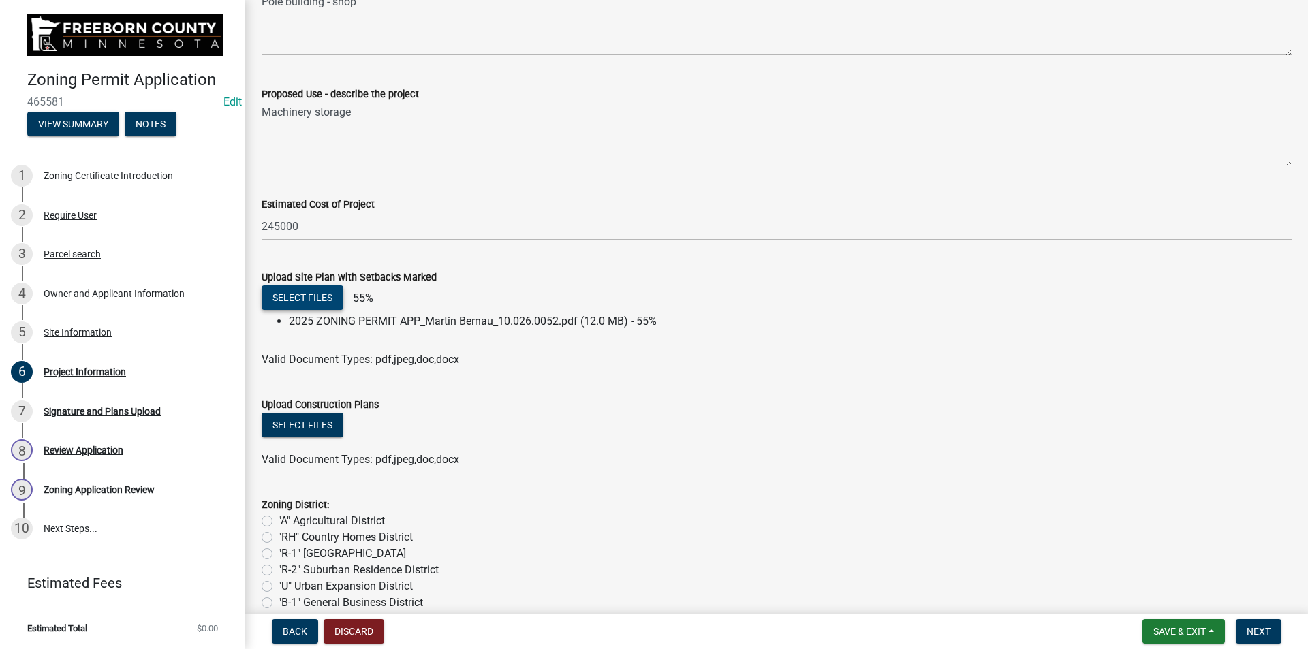
scroll to position [613, 0]
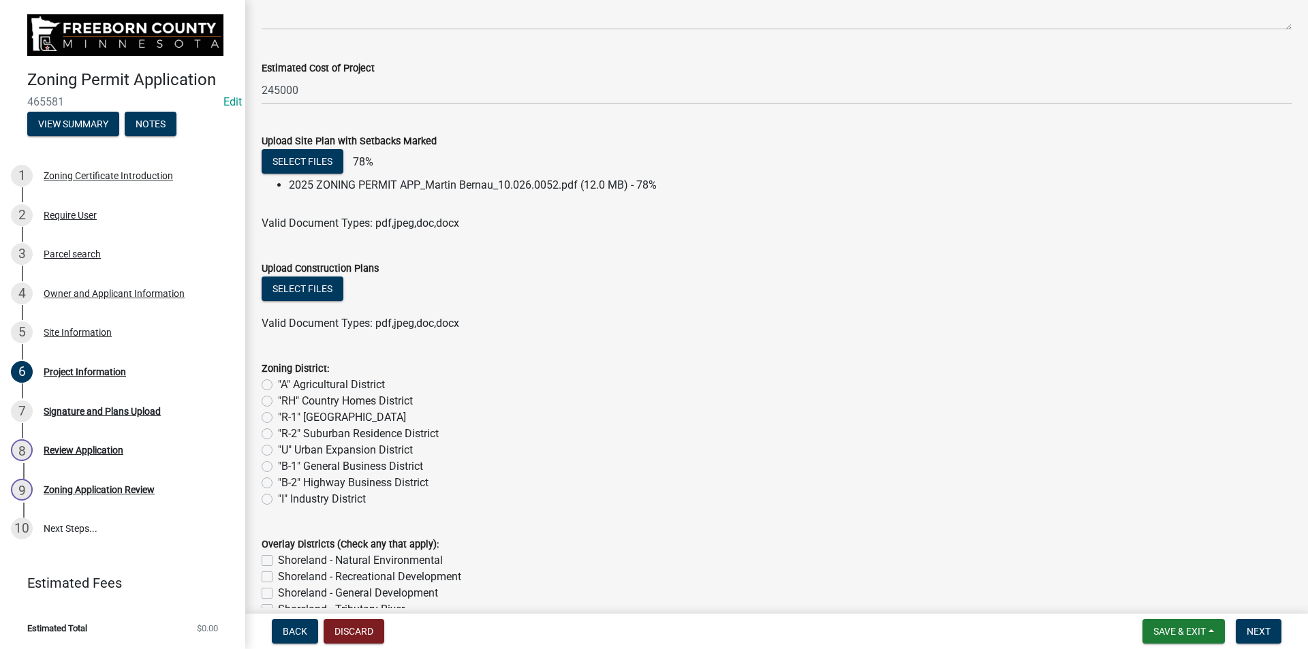
click at [278, 393] on label ""A" Agricultural District" at bounding box center [331, 385] width 107 height 16
click at [278, 386] on input ""A" Agricultural District" at bounding box center [282, 381] width 9 height 9
radio input "true"
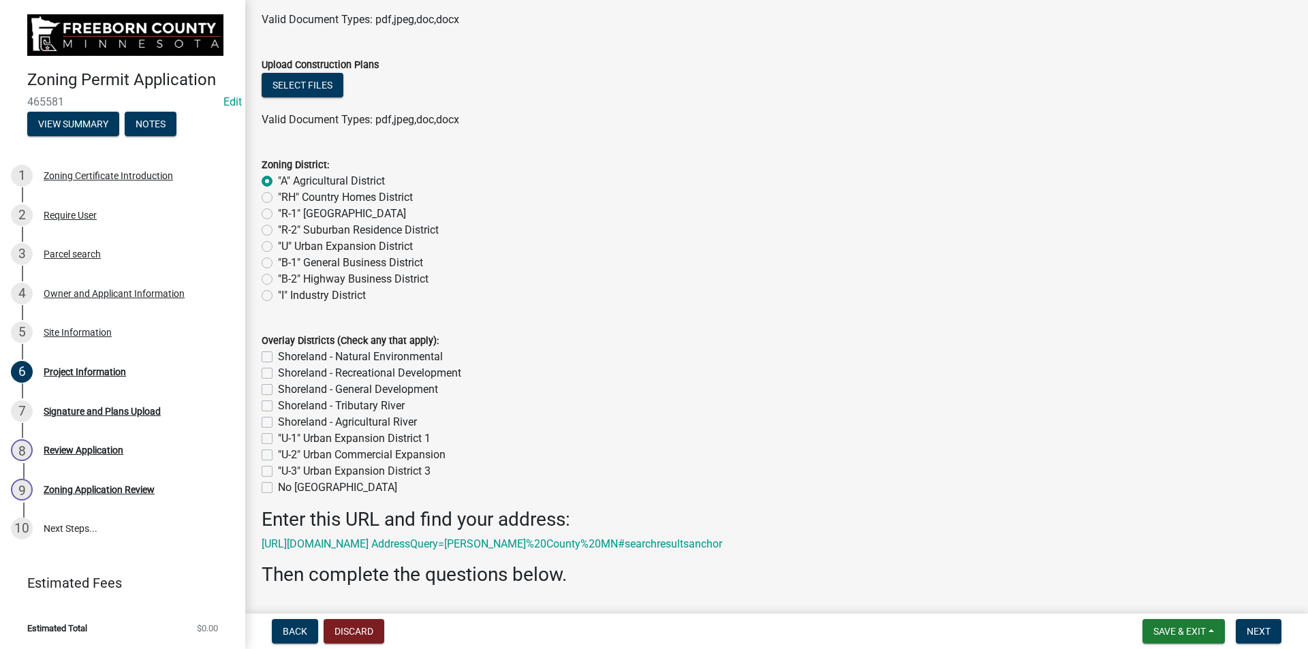
scroll to position [817, 0]
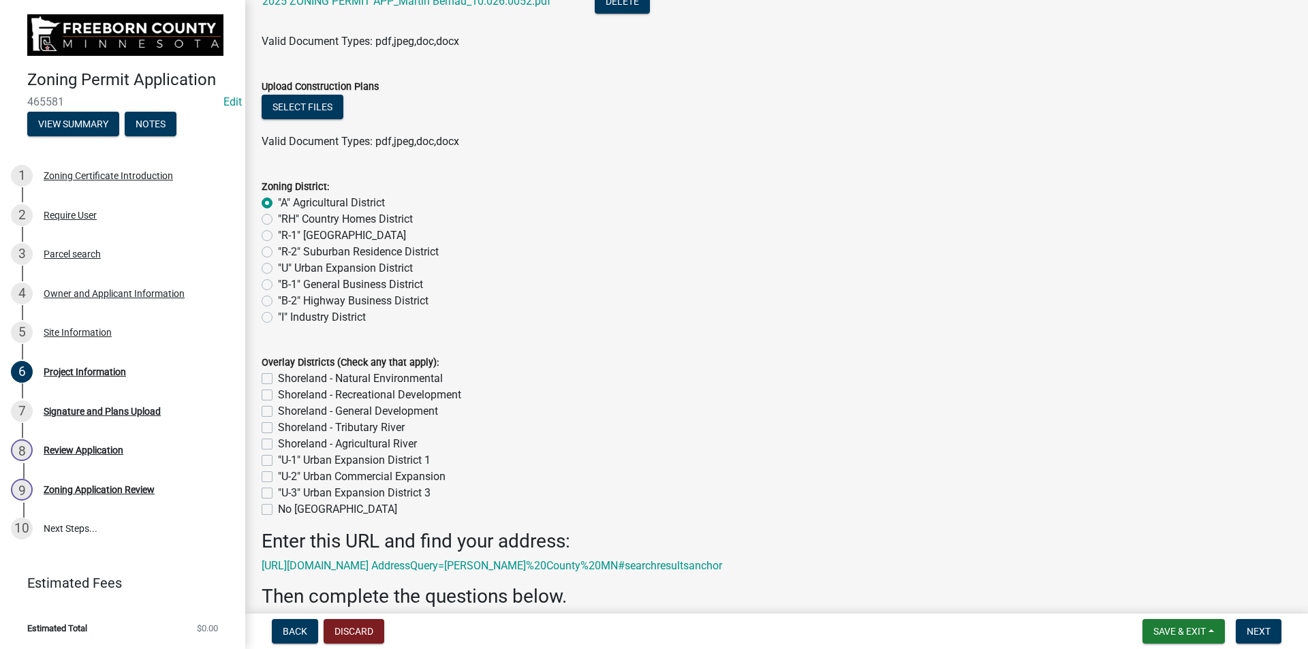
click at [278, 518] on label "No [GEOGRAPHIC_DATA]" at bounding box center [337, 509] width 119 height 16
click at [278, 510] on input "No [GEOGRAPHIC_DATA]" at bounding box center [282, 505] width 9 height 9
checkbox input "true"
checkbox input "false"
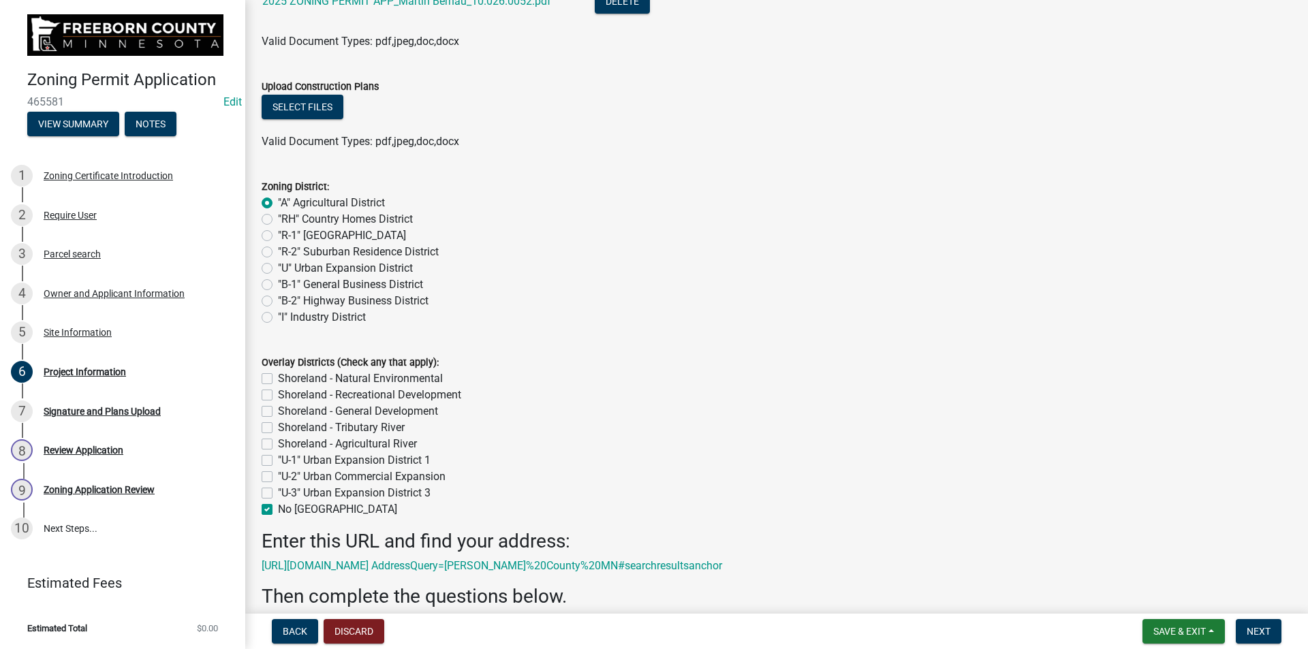
checkbox input "false"
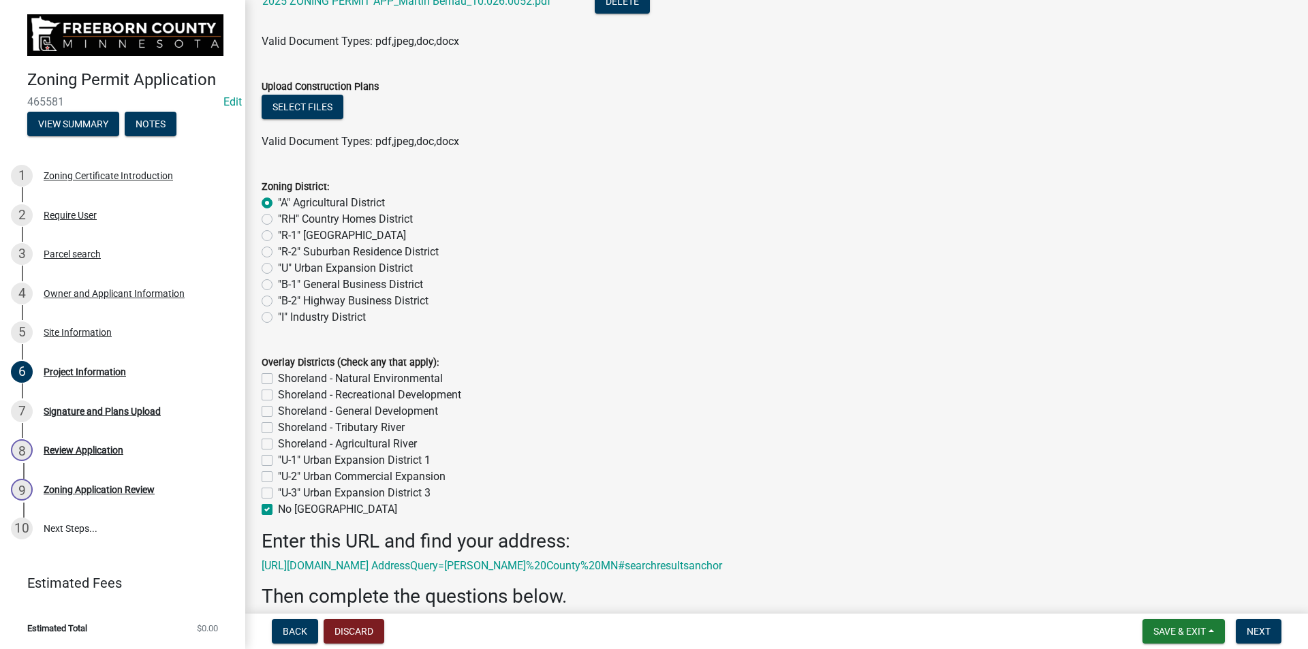
checkbox input "false"
checkbox input "true"
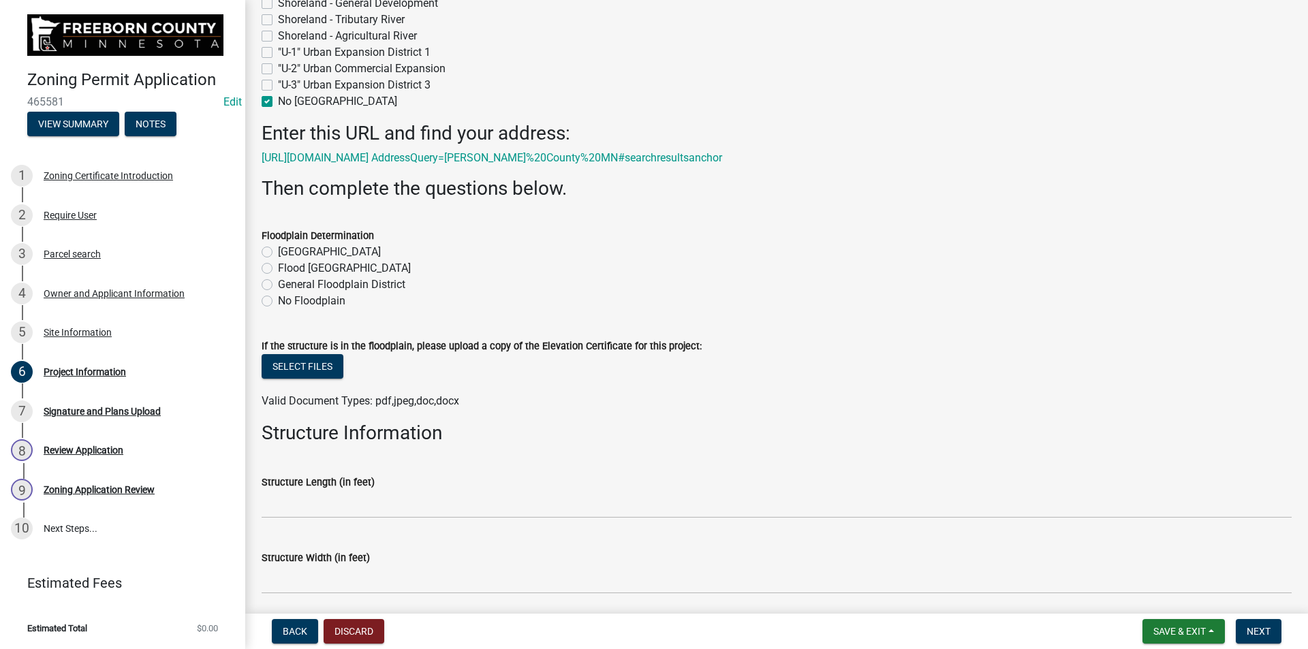
scroll to position [1226, 0]
click at [278, 309] on label "No Floodplain" at bounding box center [311, 300] width 67 height 16
click at [278, 301] on input "No Floodplain" at bounding box center [282, 296] width 9 height 9
radio input "true"
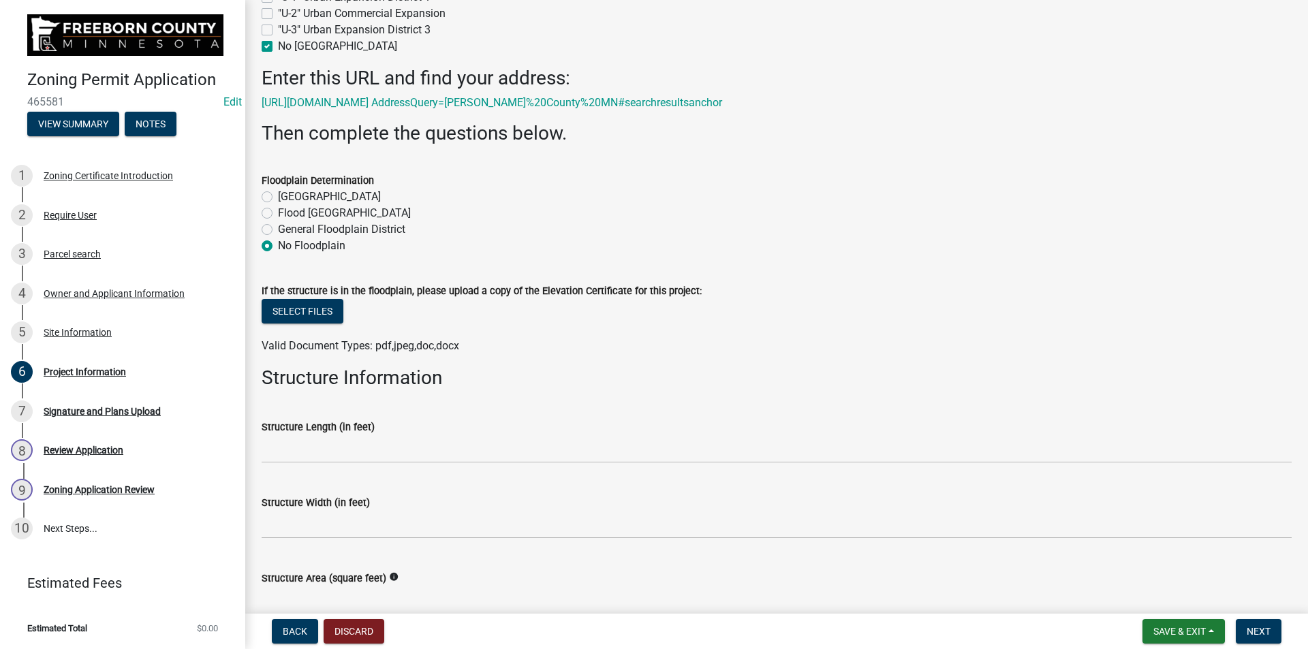
scroll to position [1431, 0]
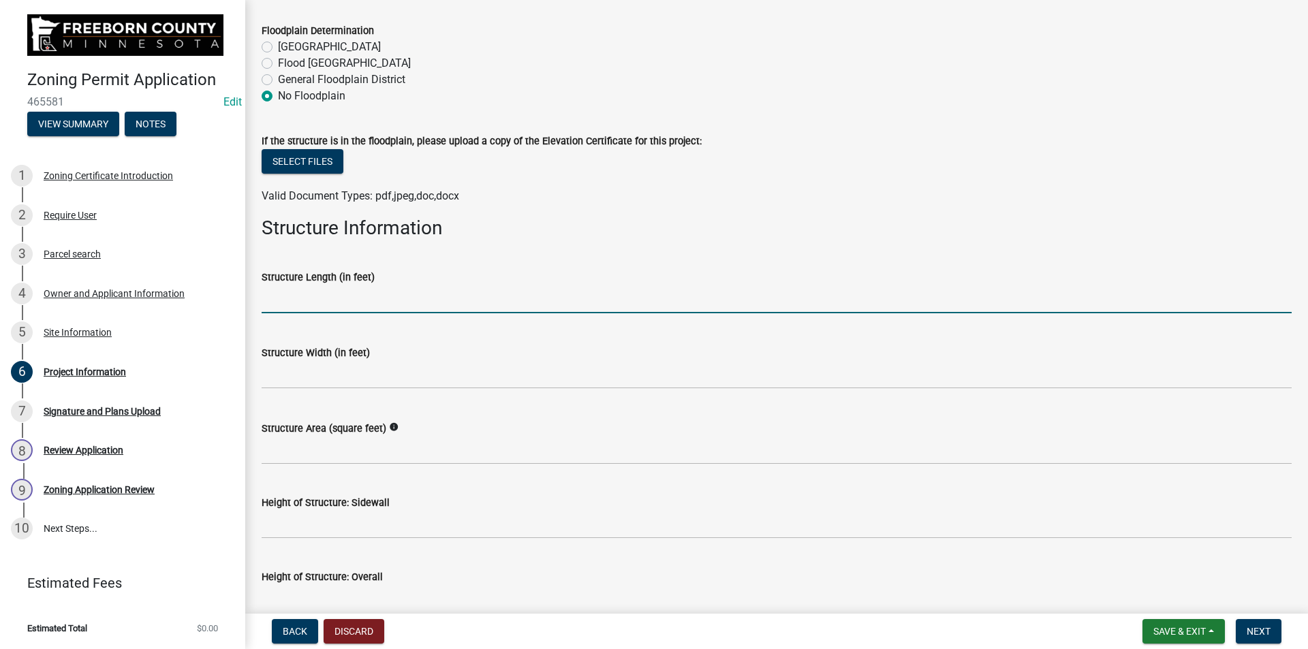
click at [418, 313] on input "text" at bounding box center [777, 299] width 1030 height 28
type input "120"
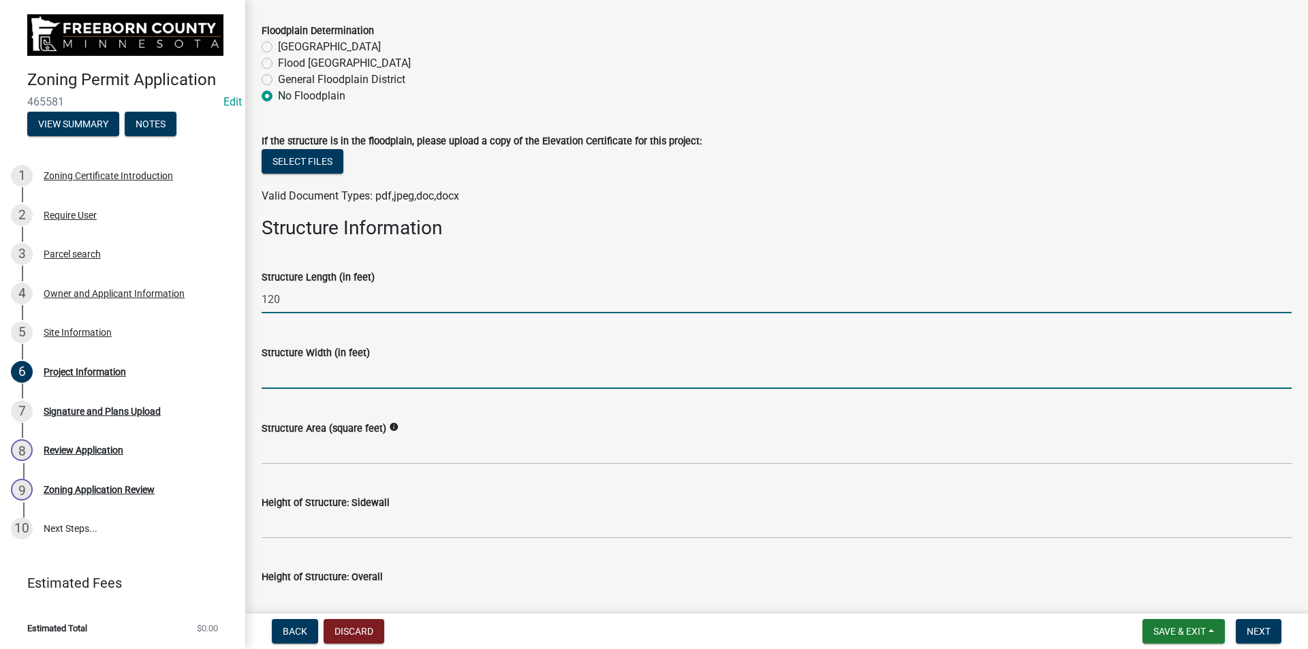
click at [389, 386] on input "text" at bounding box center [777, 375] width 1030 height 28
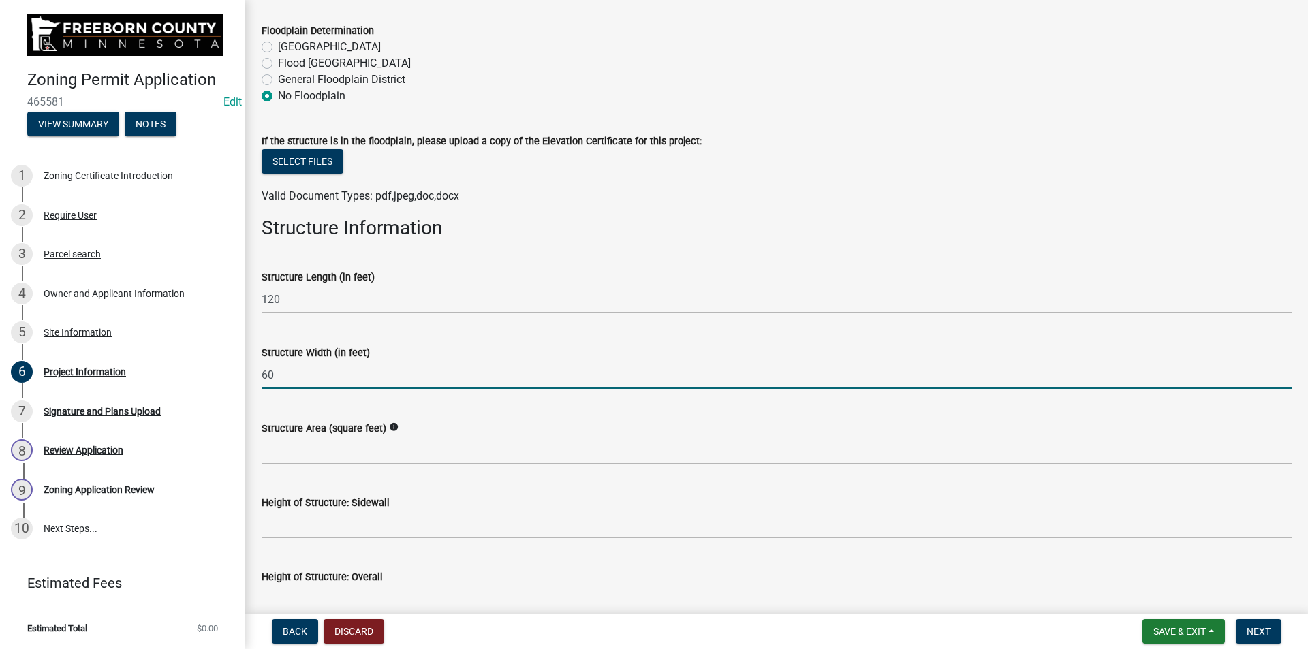
type input "60"
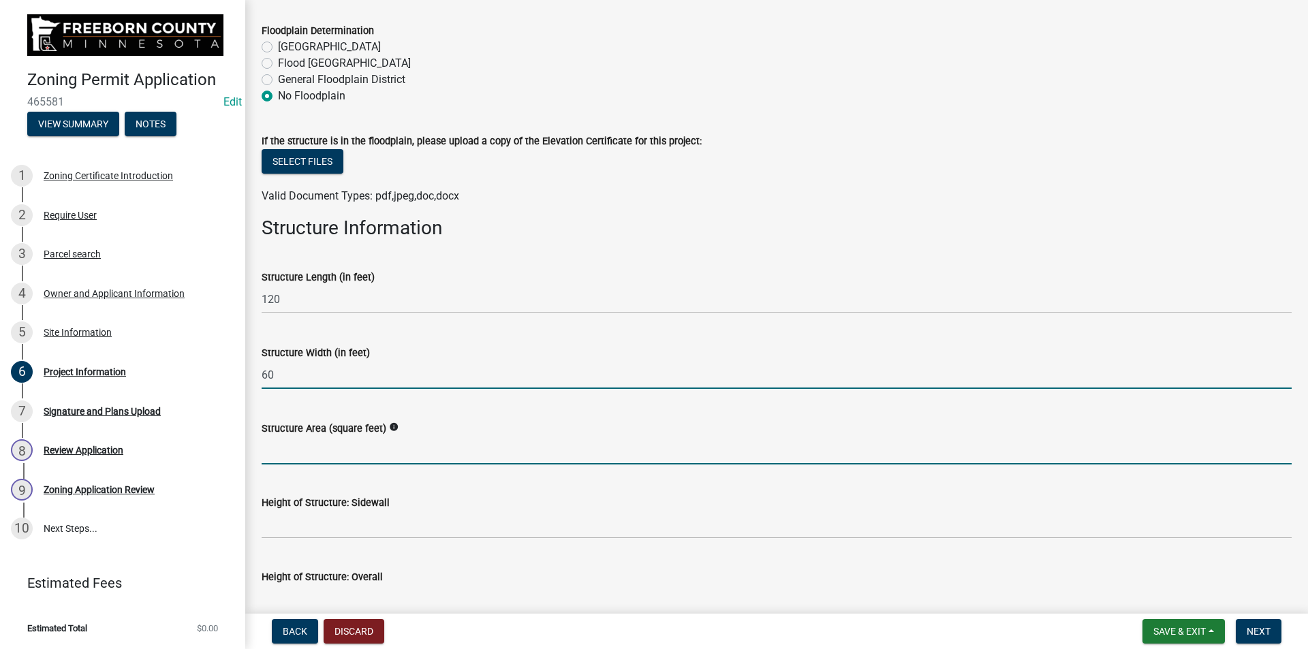
click at [489, 465] on input "Structure Area (square feet)" at bounding box center [777, 451] width 1030 height 28
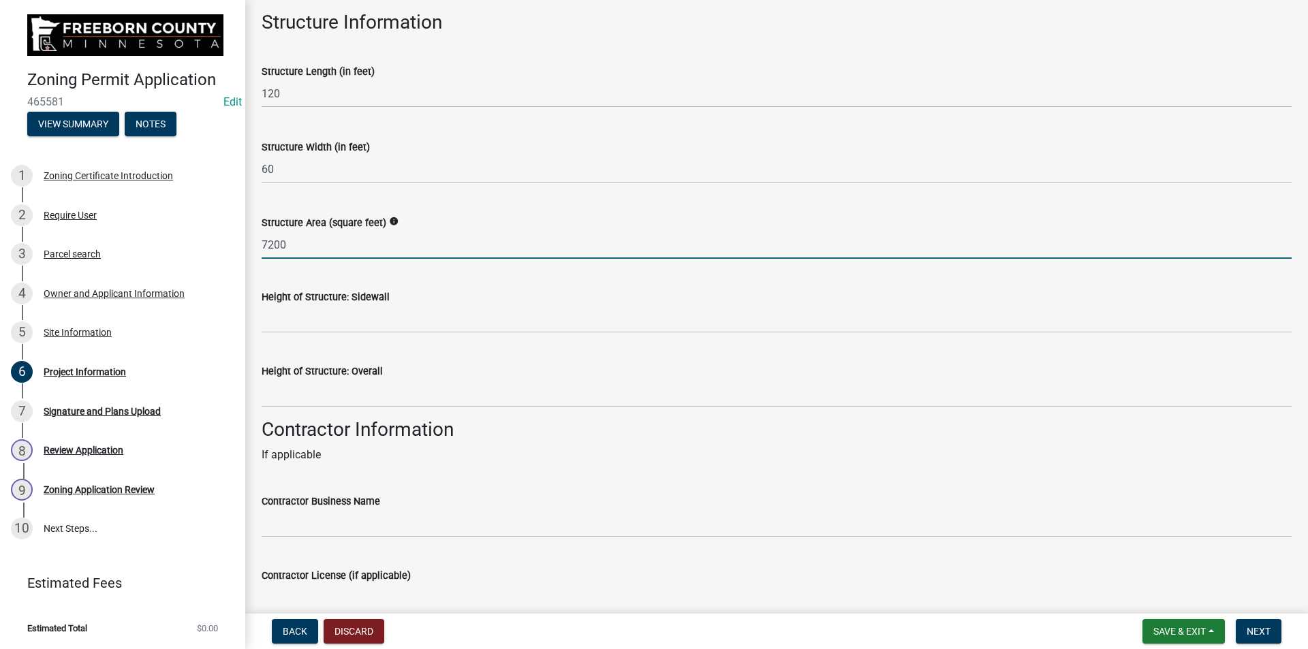
scroll to position [1703, 0]
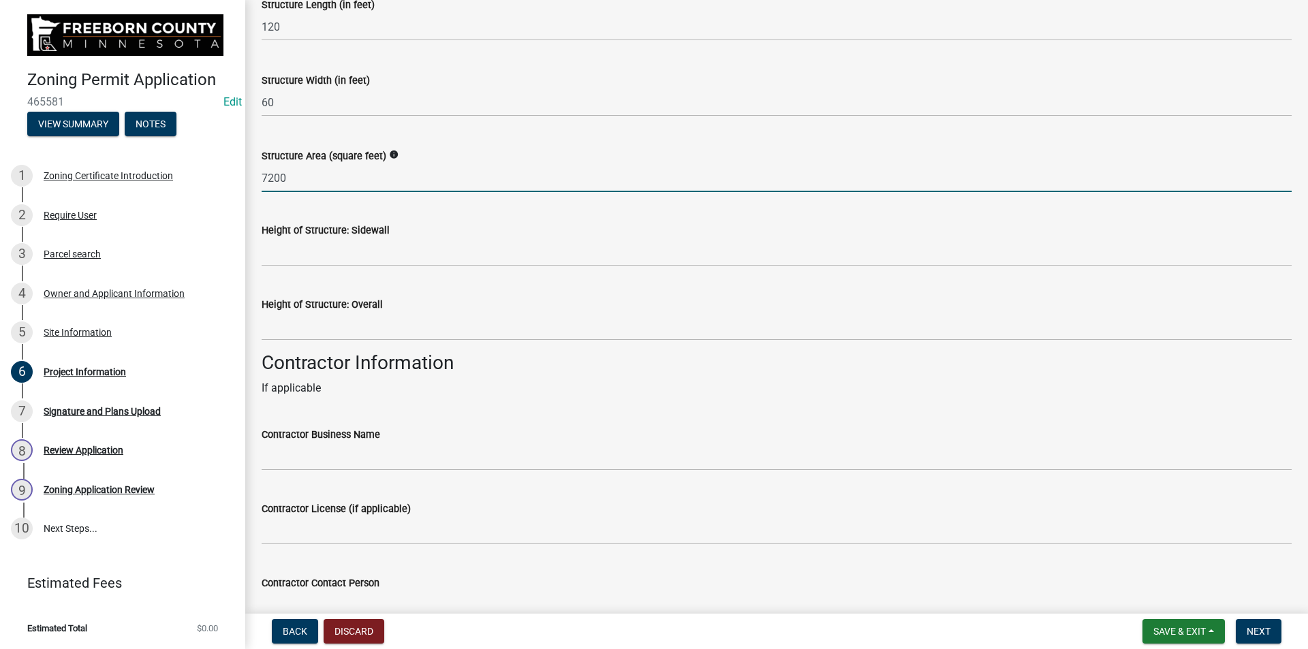
type input "7200"
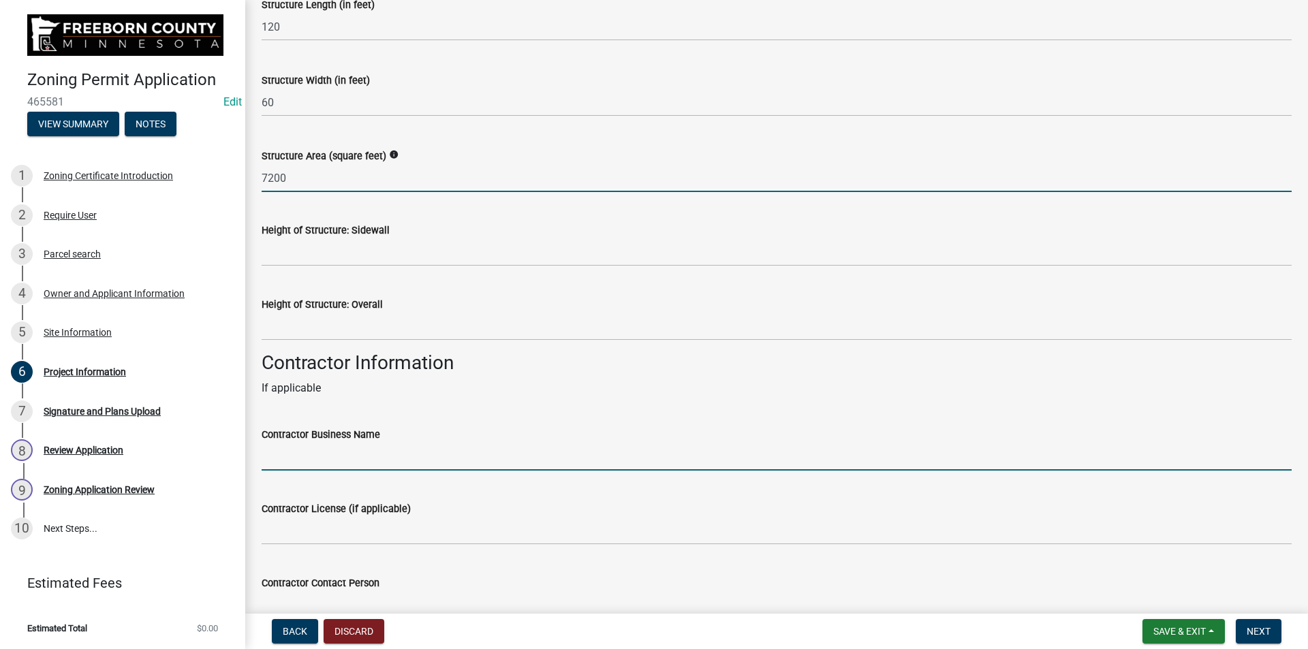
click at [387, 465] on input "Contractor Business Name" at bounding box center [777, 457] width 1030 height 28
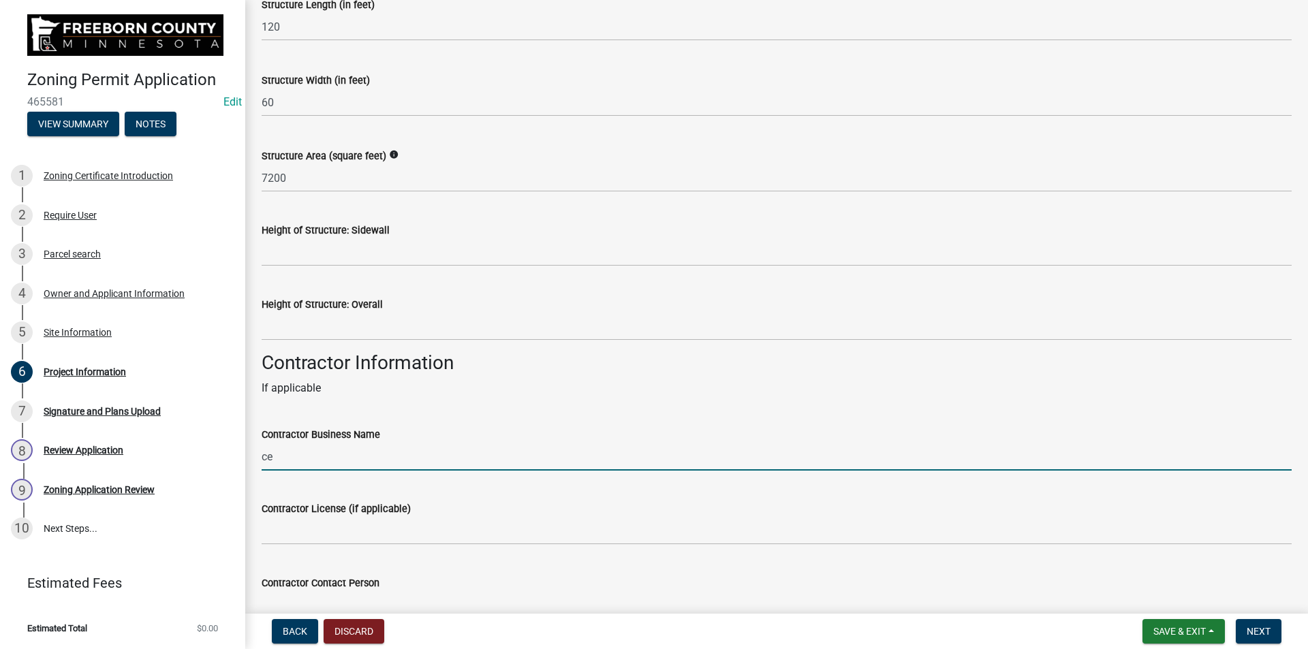
type input "c"
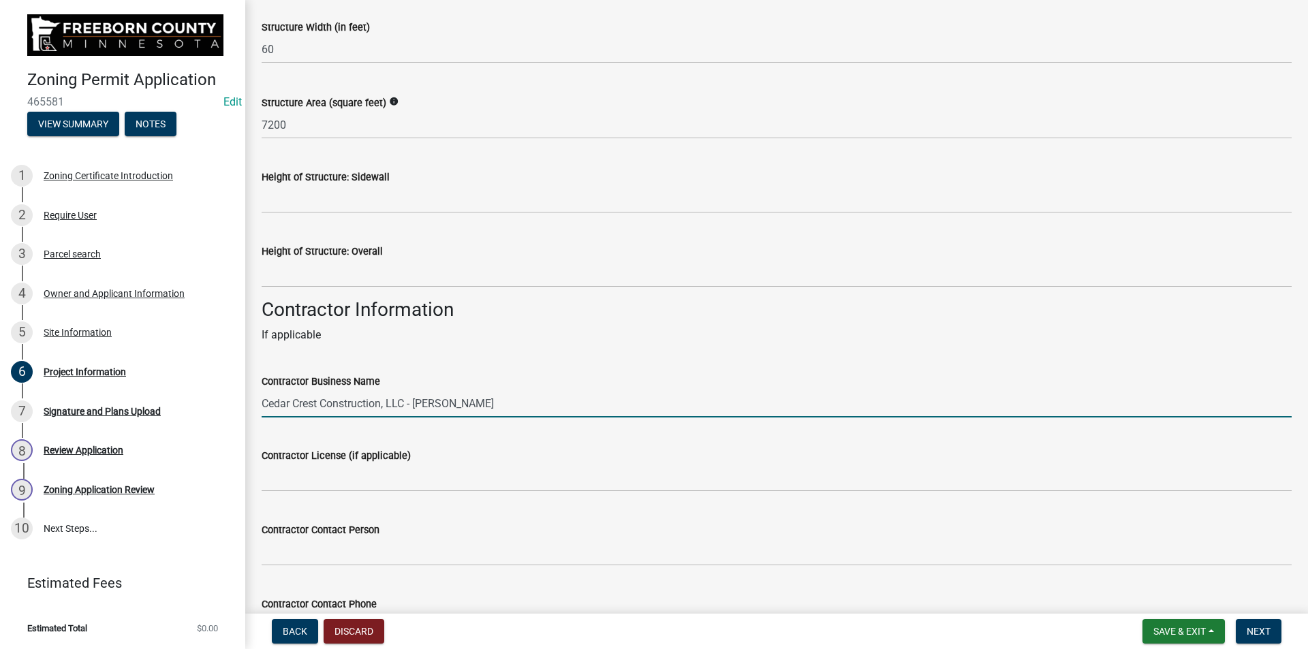
scroll to position [1771, 0]
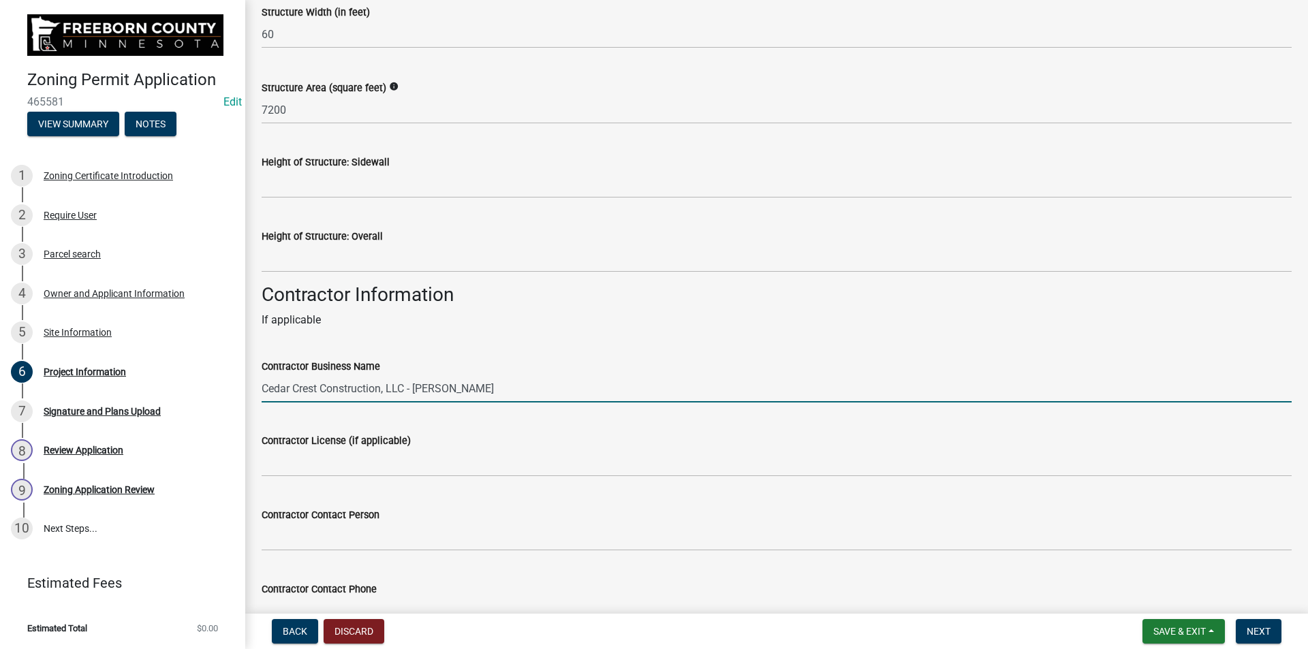
type input "Cedar Crest Construction, LLC - [PERSON_NAME]"
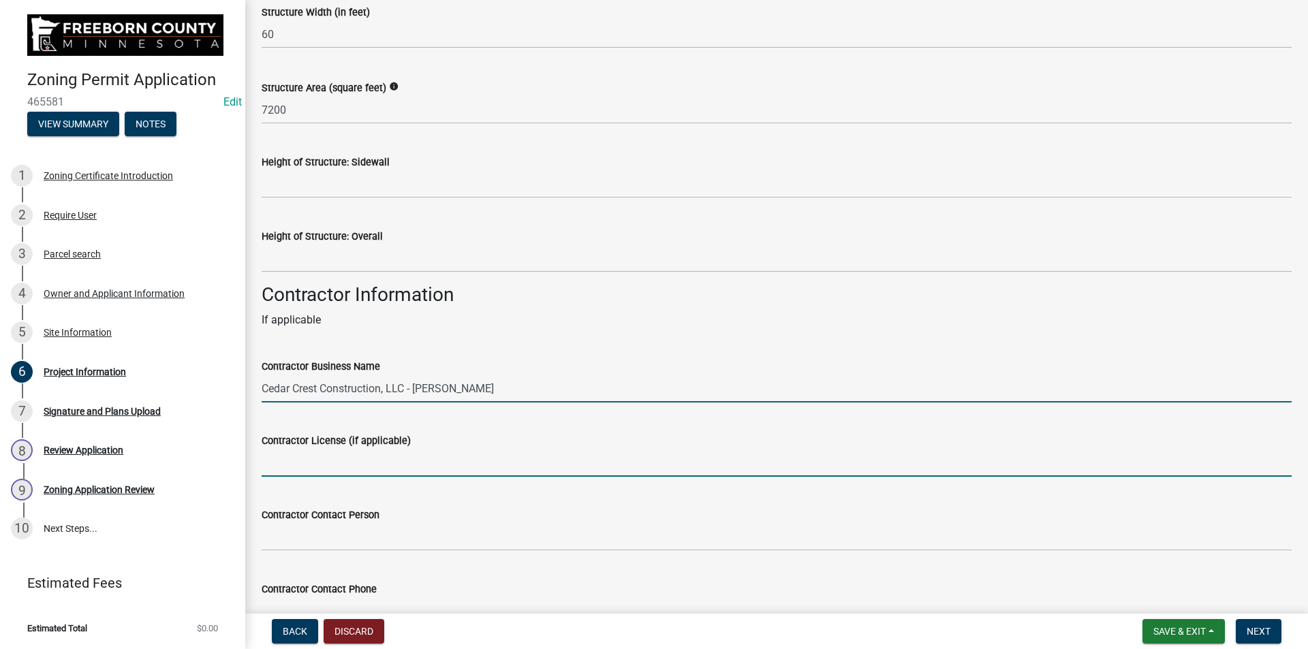
click at [460, 475] on input "Contractor License (if applicable)" at bounding box center [777, 463] width 1030 height 28
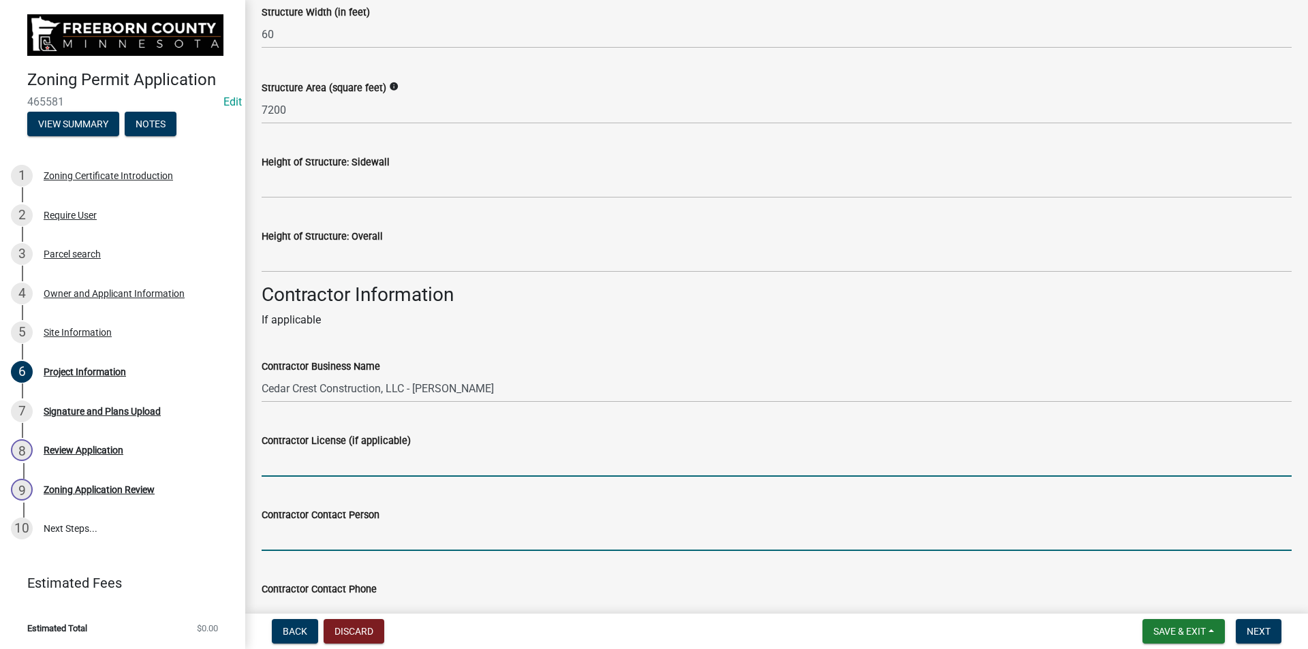
click at [439, 551] on input "Contractor Contact Person" at bounding box center [777, 537] width 1030 height 28
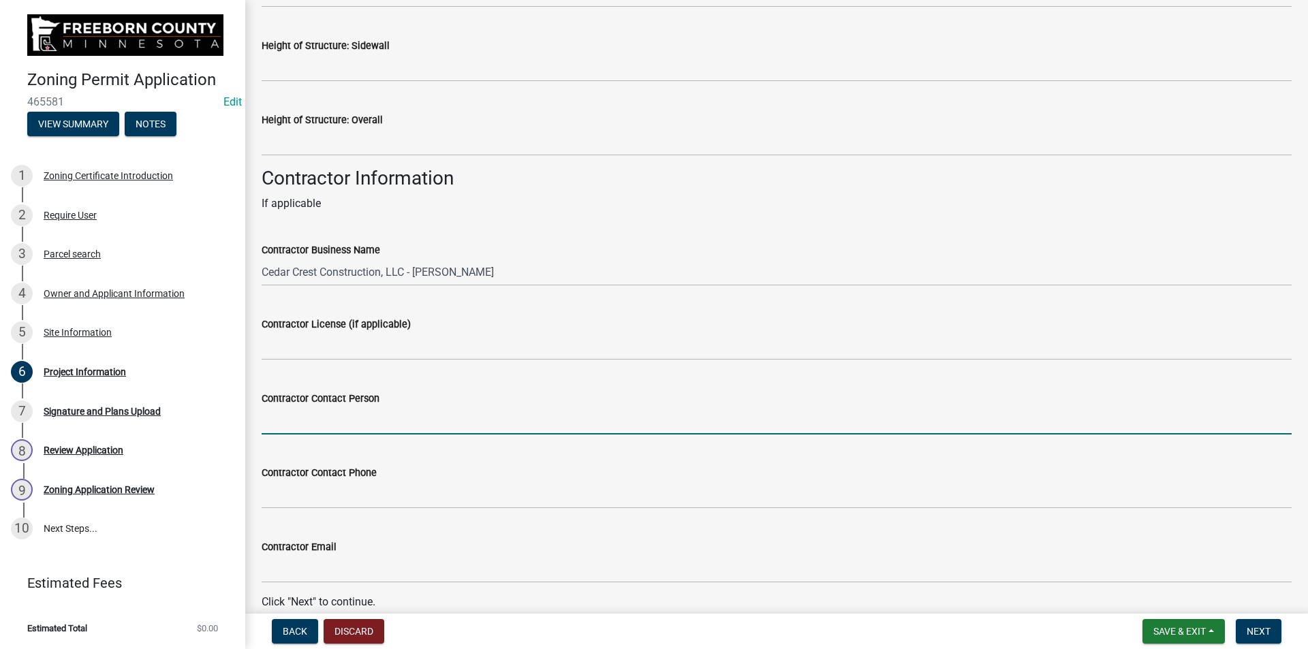
scroll to position [1907, 0]
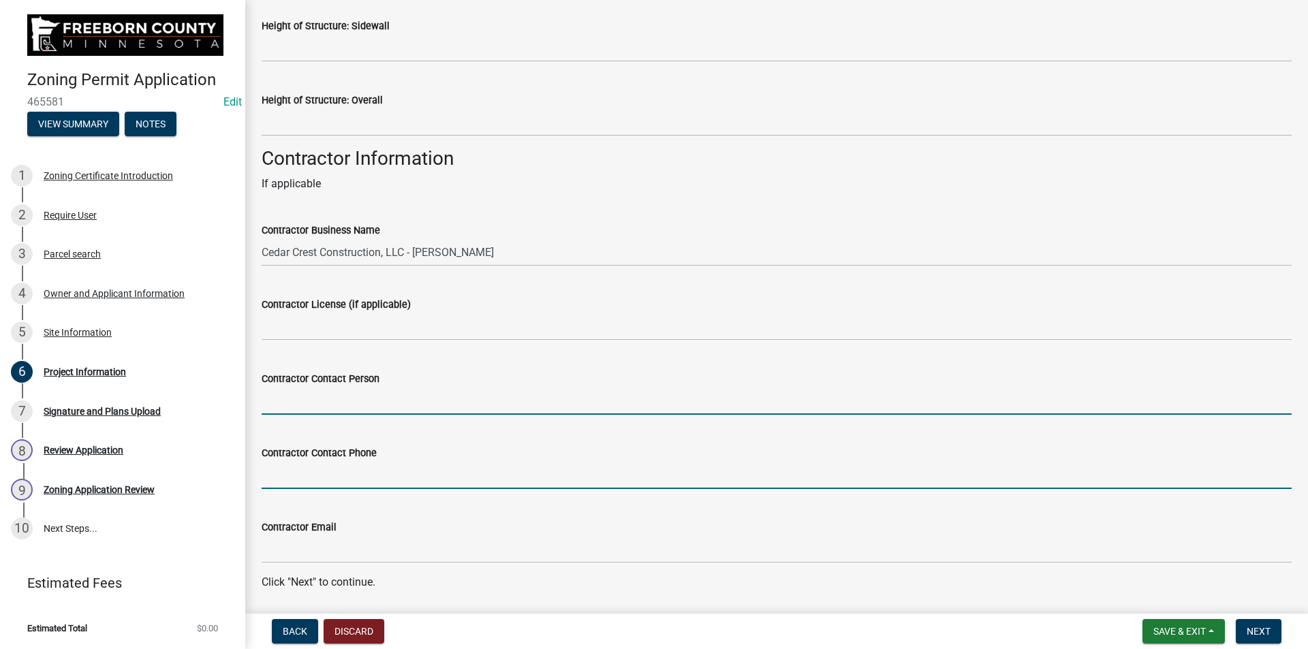
click at [415, 480] on input "Contractor Contact Phone" at bounding box center [777, 475] width 1030 height 28
click at [448, 415] on input "Contractor Contact Person" at bounding box center [777, 401] width 1030 height 28
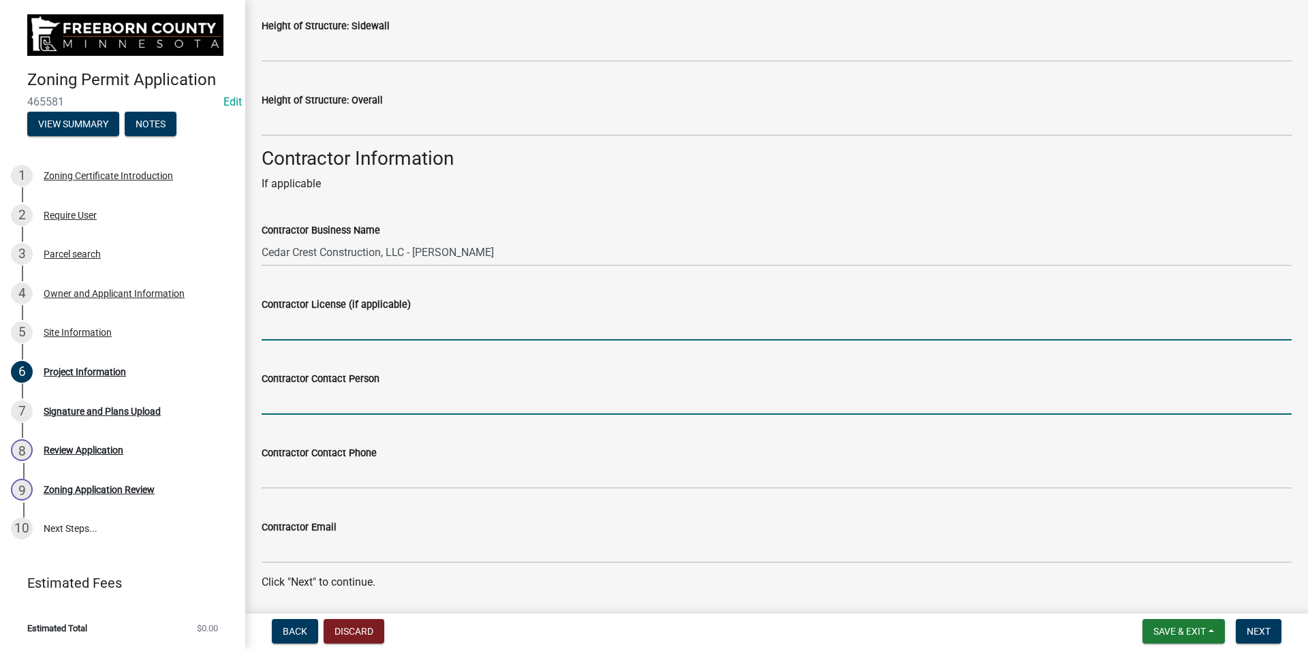
click at [463, 341] on input "Contractor License (if applicable)" at bounding box center [777, 327] width 1030 height 28
